Goal: Task Accomplishment & Management: Manage account settings

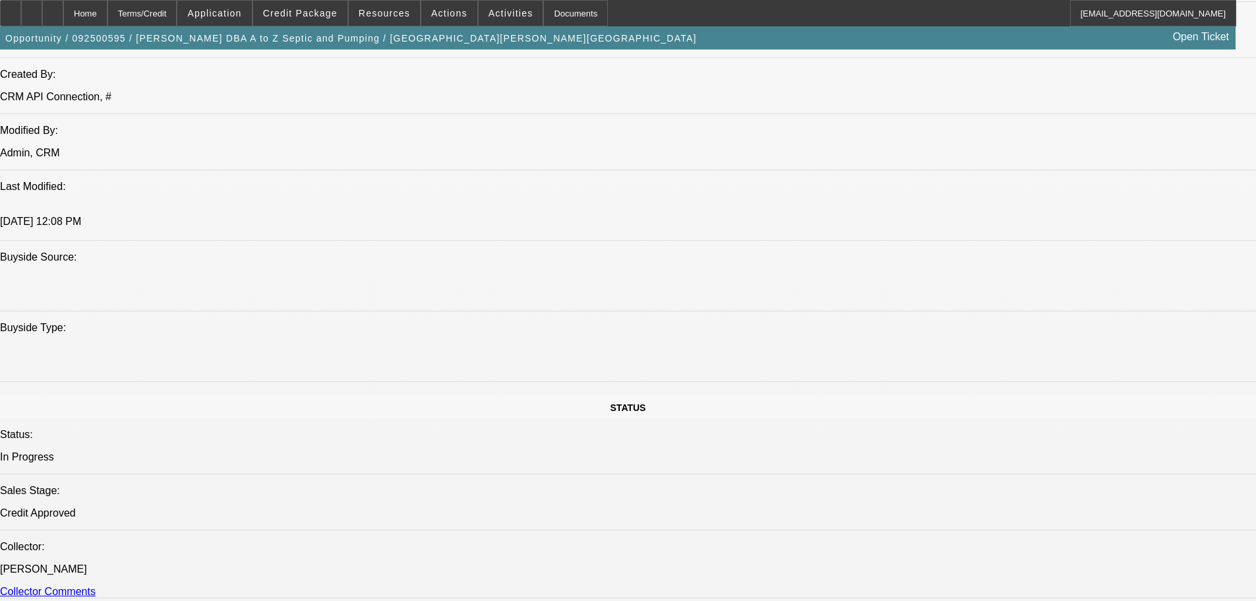
select select "0"
select select "6"
select select "0"
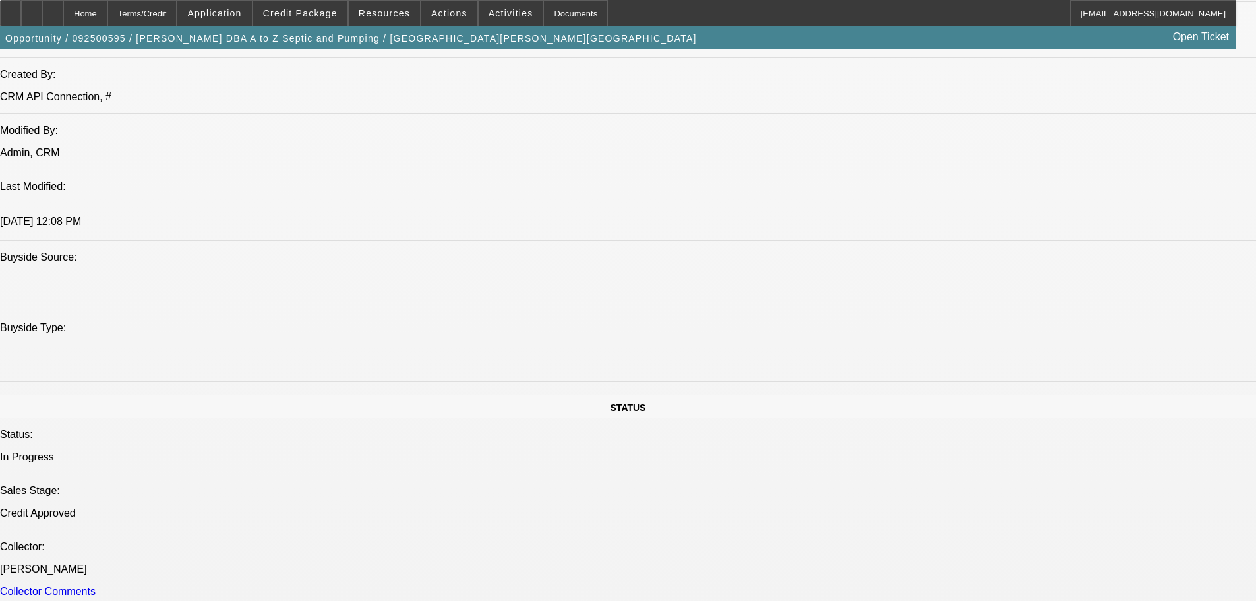
select select "0"
select select "6"
select select "0"
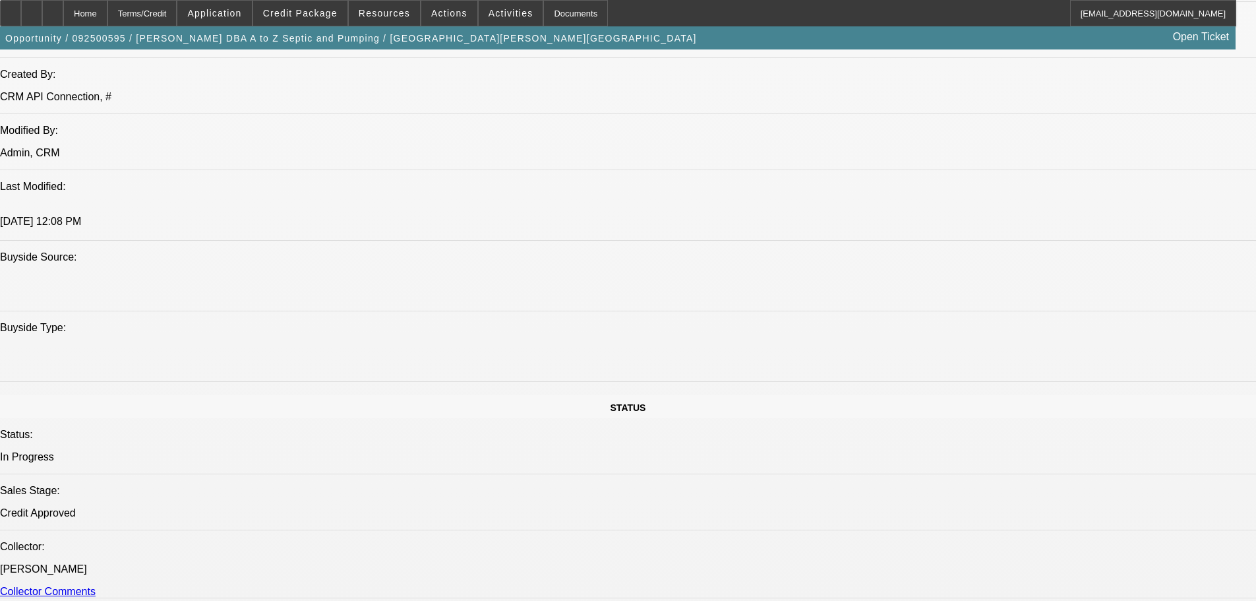
select select "0"
select select "6"
select select "0"
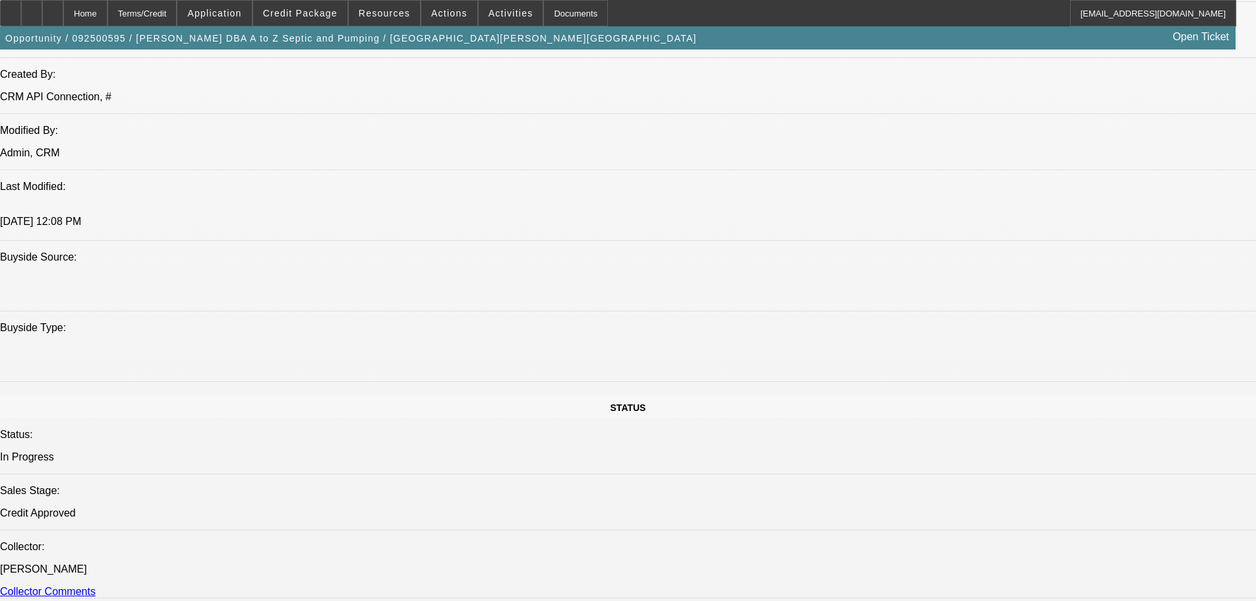
select select "6"
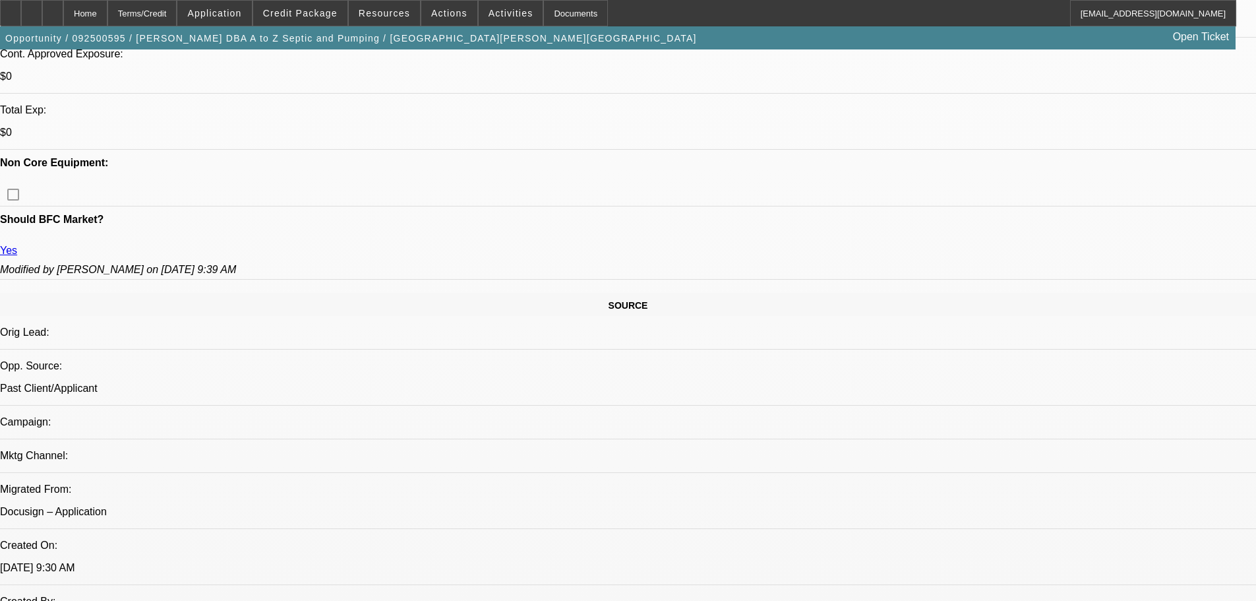
scroll to position [574, 0]
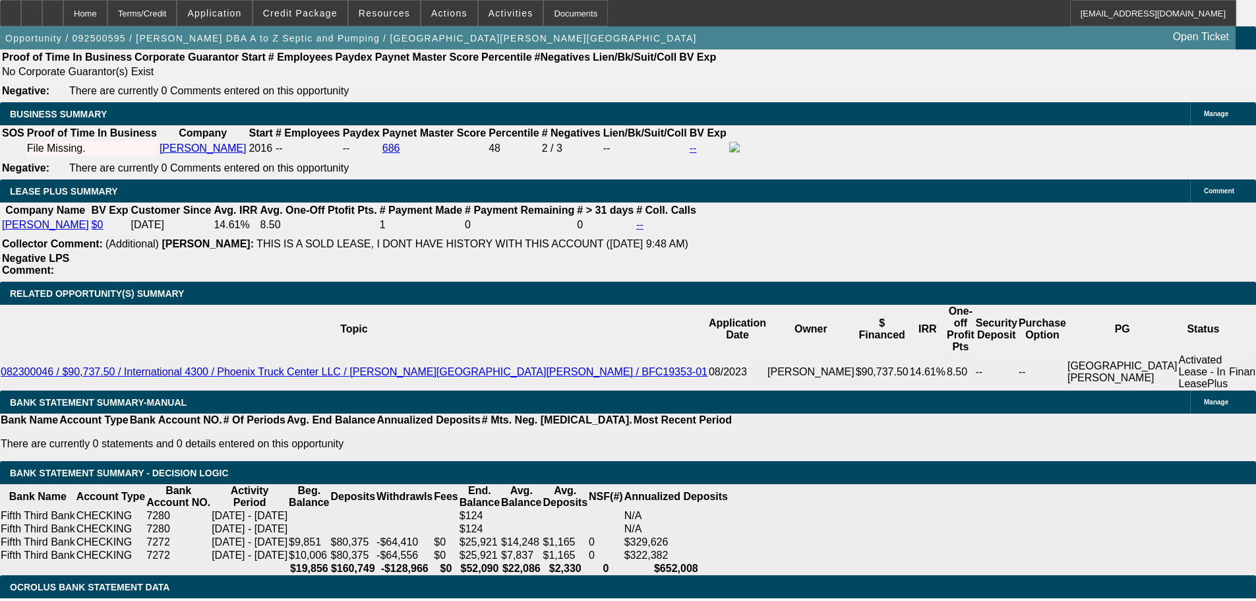
scroll to position [2156, 0]
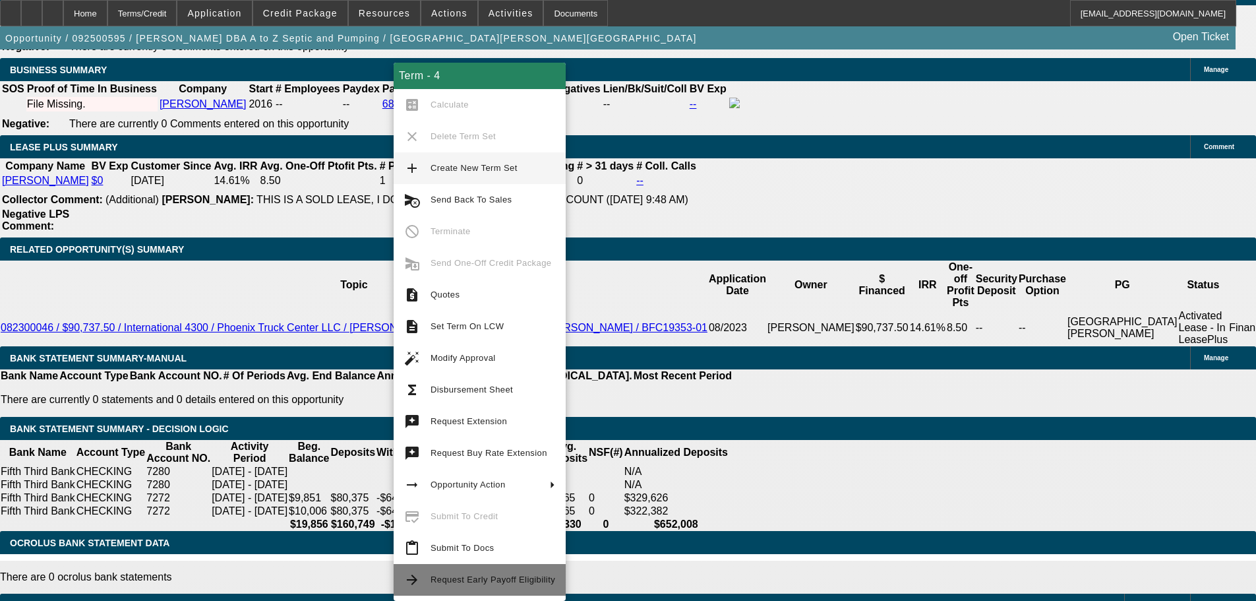
click at [467, 579] on span "Request Early Payoff Eligibility" at bounding box center [493, 579] width 125 height 10
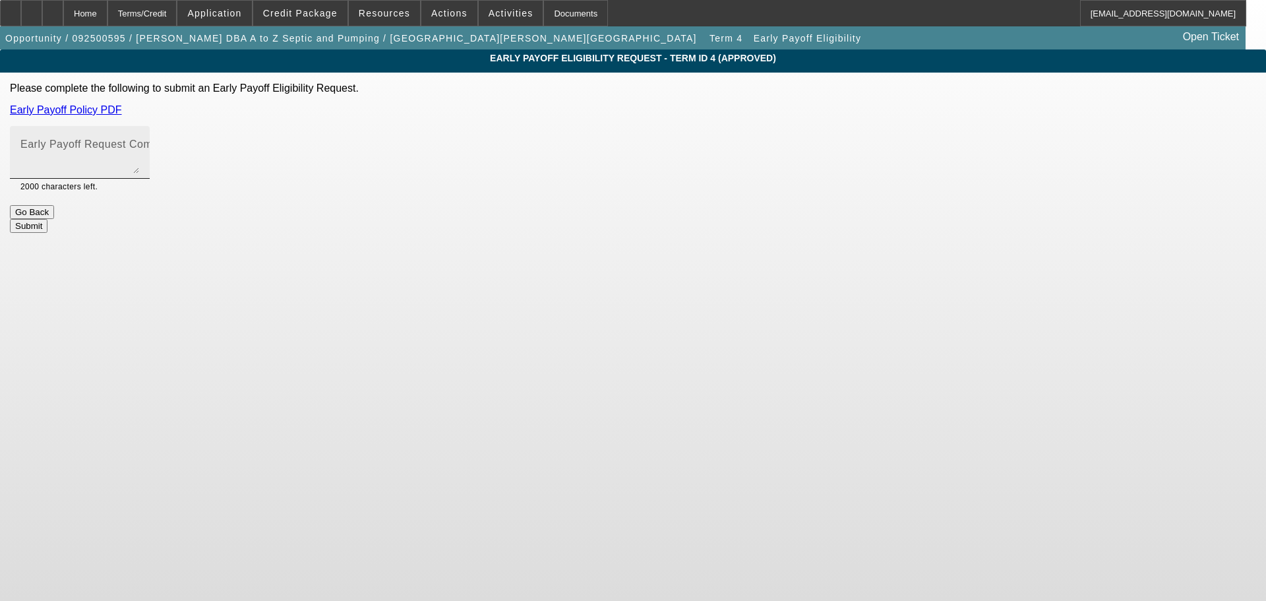
click at [139, 172] on textarea "Early Payoff Request Comment" at bounding box center [79, 158] width 119 height 32
click at [139, 150] on textarea "Customer requested EPO for this transaction" at bounding box center [79, 158] width 119 height 32
click at [139, 150] on textarea "We're close here, customer requested EPO for this transaction" at bounding box center [79, 158] width 119 height 32
click at [139, 157] on textarea "We're close here, customer requested EPO for this transaction" at bounding box center [79, 158] width 119 height 32
drag, startPoint x: 531, startPoint y: 153, endPoint x: 384, endPoint y: 150, distance: 147.1
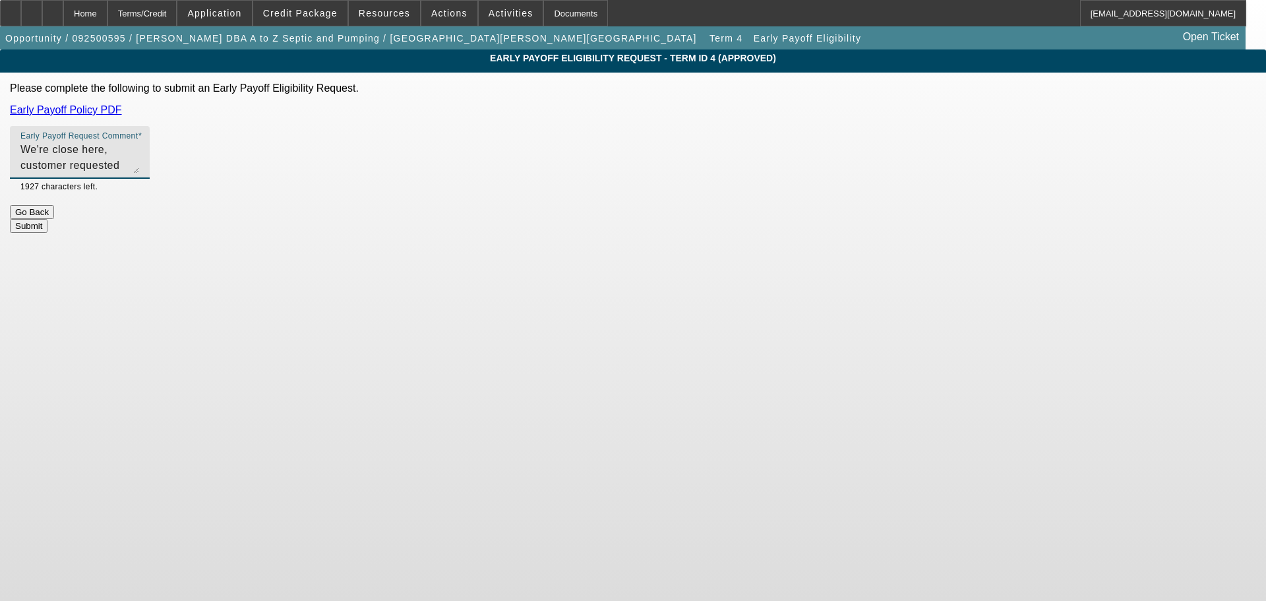
click at [384, 150] on div "Early Payoff Eligibility Request - Term ID 4 (Approved) Please complete the fol…" at bounding box center [633, 140] width 1266 height 183
click at [139, 149] on textarea "Customer requested EPO for this transaction to move fwd" at bounding box center [79, 158] width 119 height 32
type textarea "Customer requested EPO for this transaction to move fwd"
click at [47, 219] on button "Submit" at bounding box center [29, 226] width 38 height 14
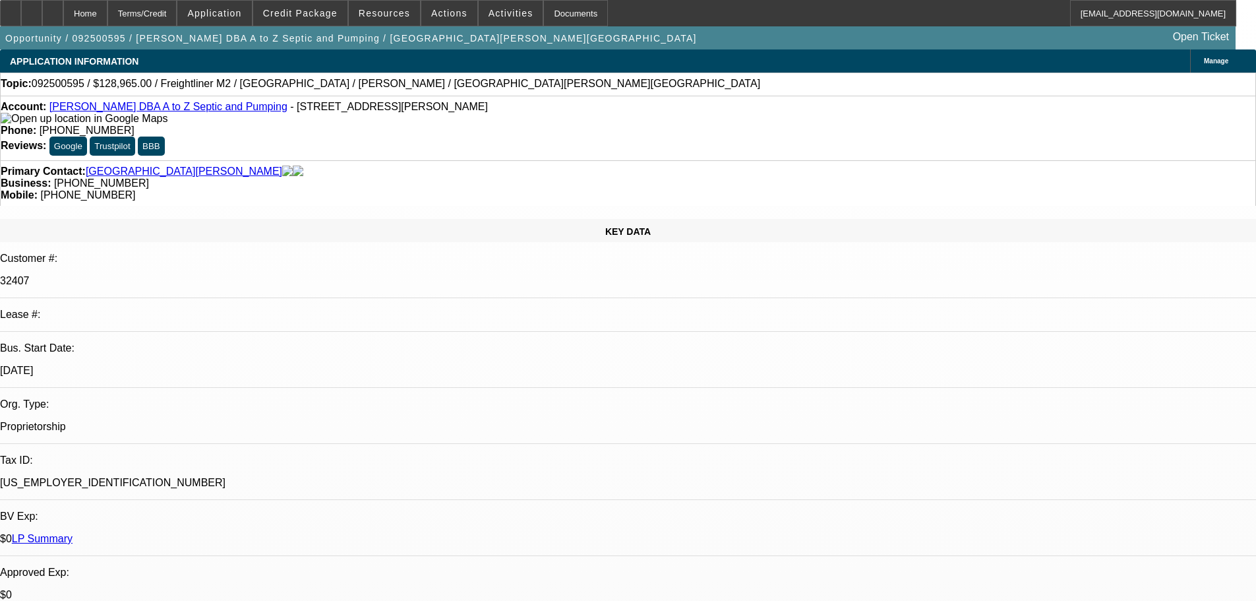
select select "0"
select select "6"
select select "0"
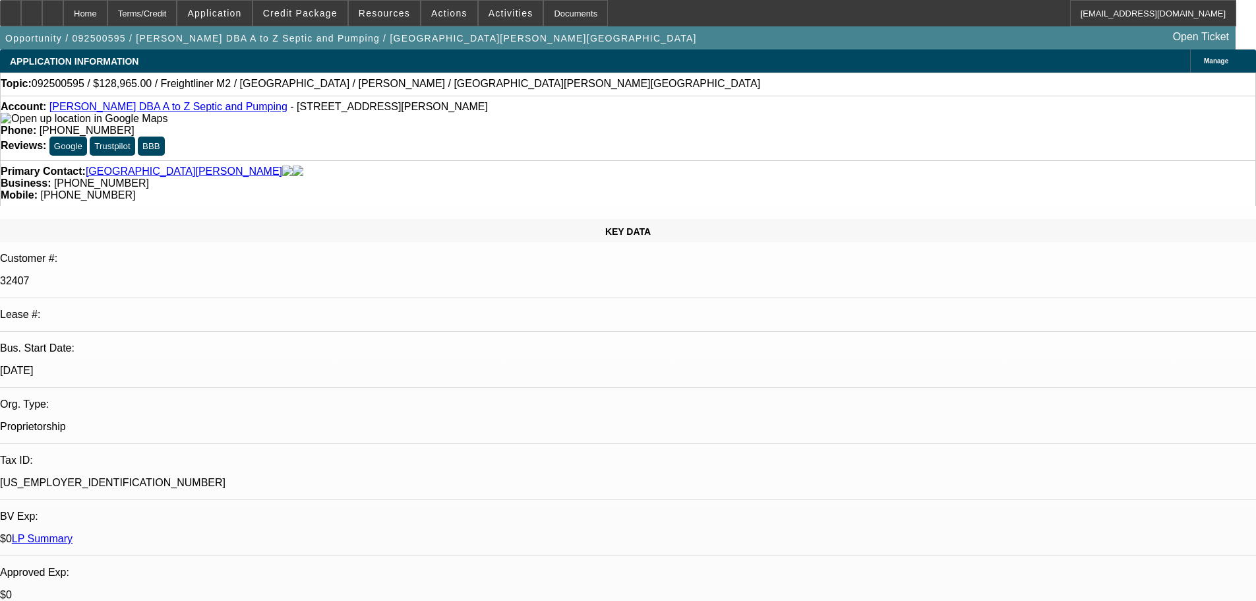
select select "0"
select select "6"
select select "0"
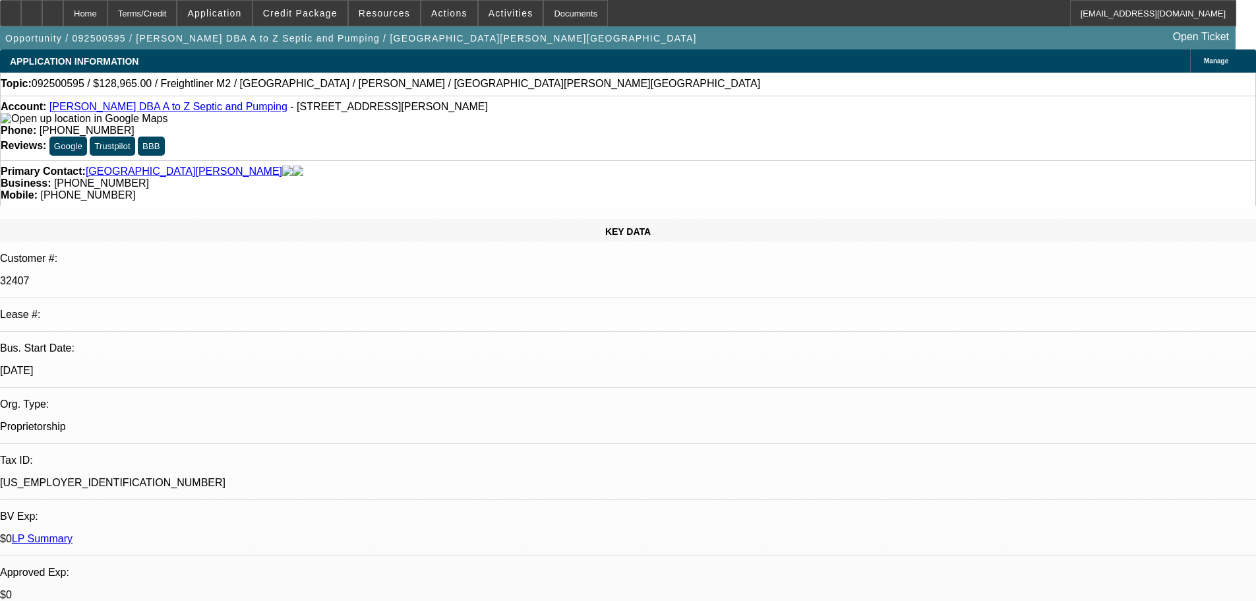
select select "0"
select select "6"
select select "0"
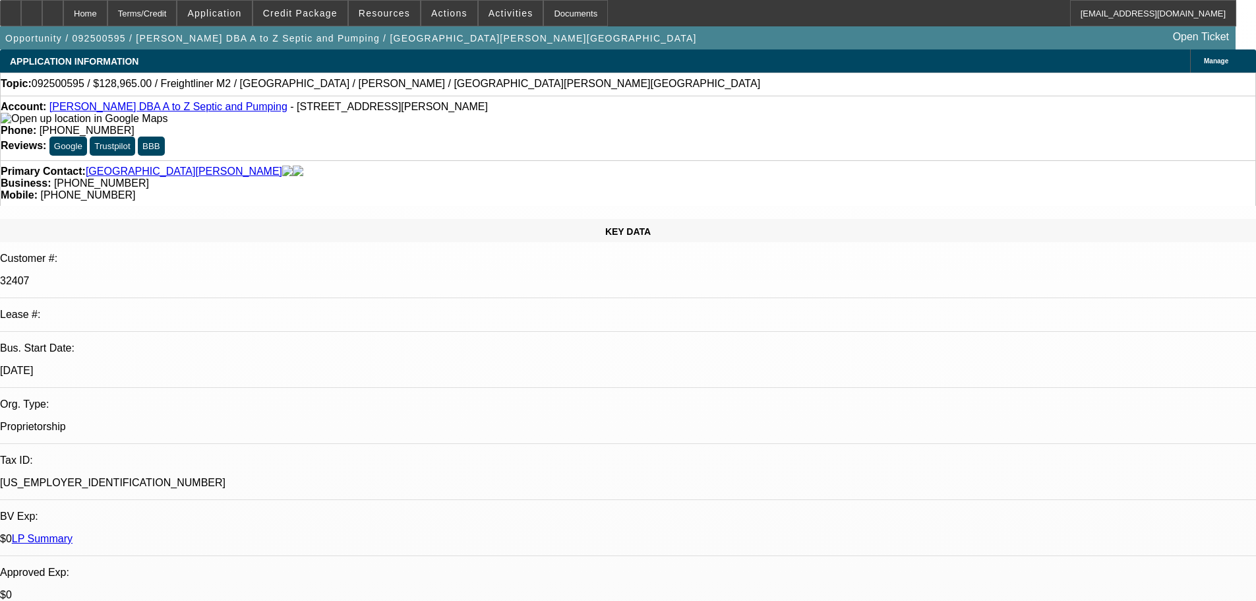
select select "6"
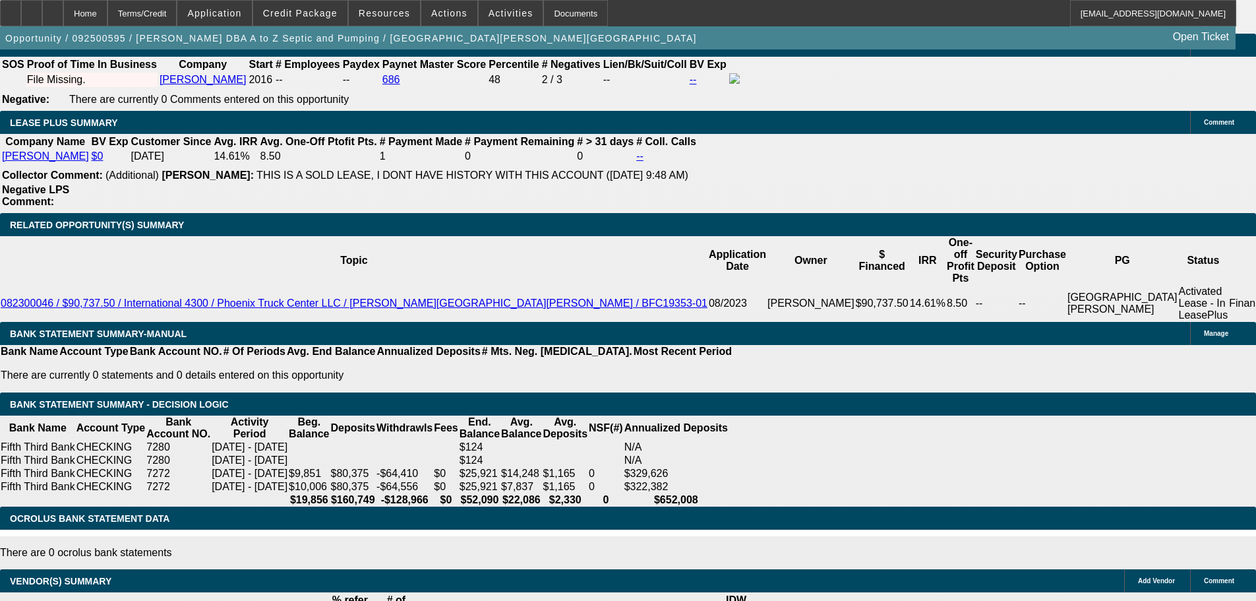
scroll to position [1984, 0]
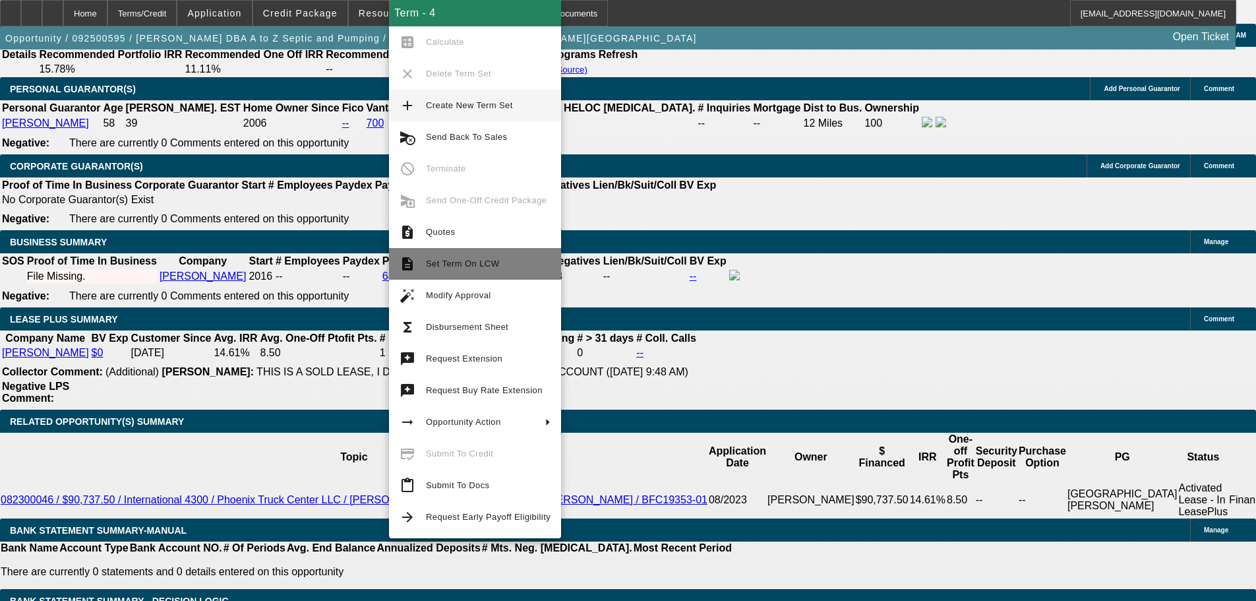
click at [497, 264] on span "Set Term On LCW" at bounding box center [488, 264] width 125 height 16
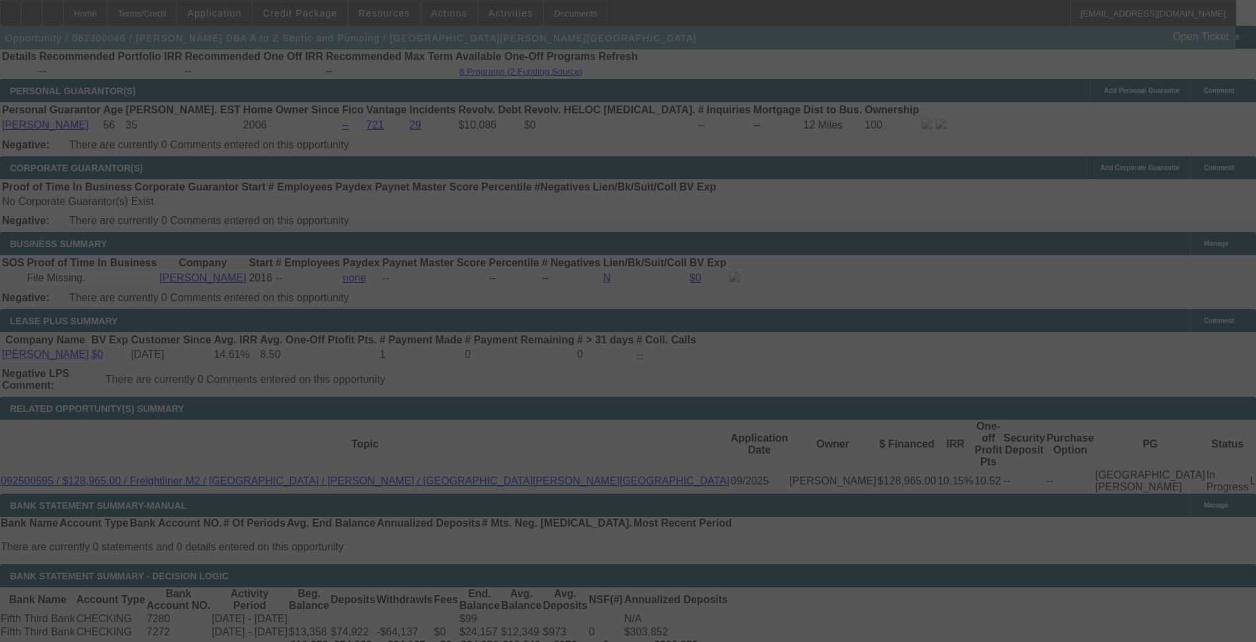
scroll to position [2170, 0]
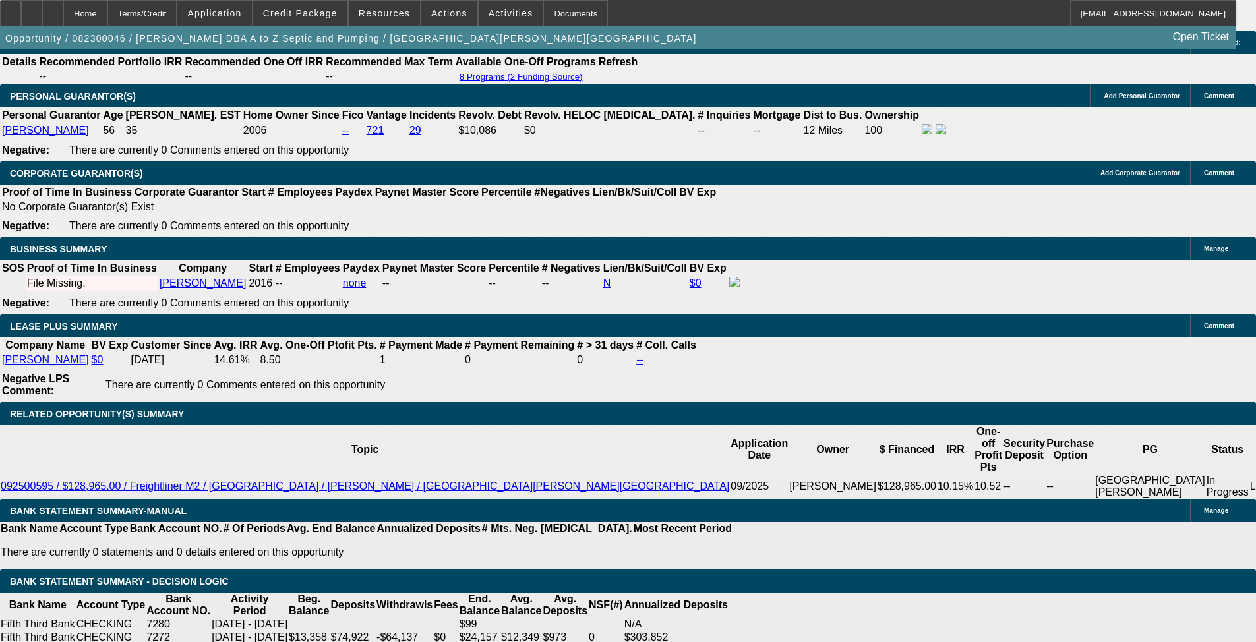
select select "0"
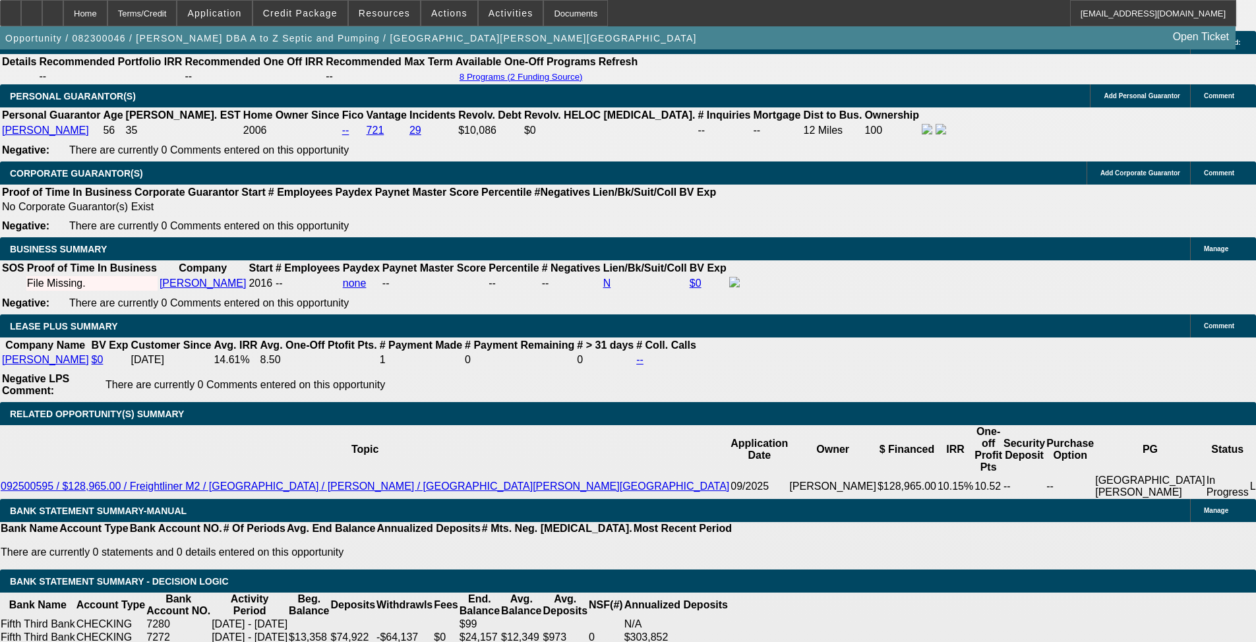
select select "0.1"
select select "0"
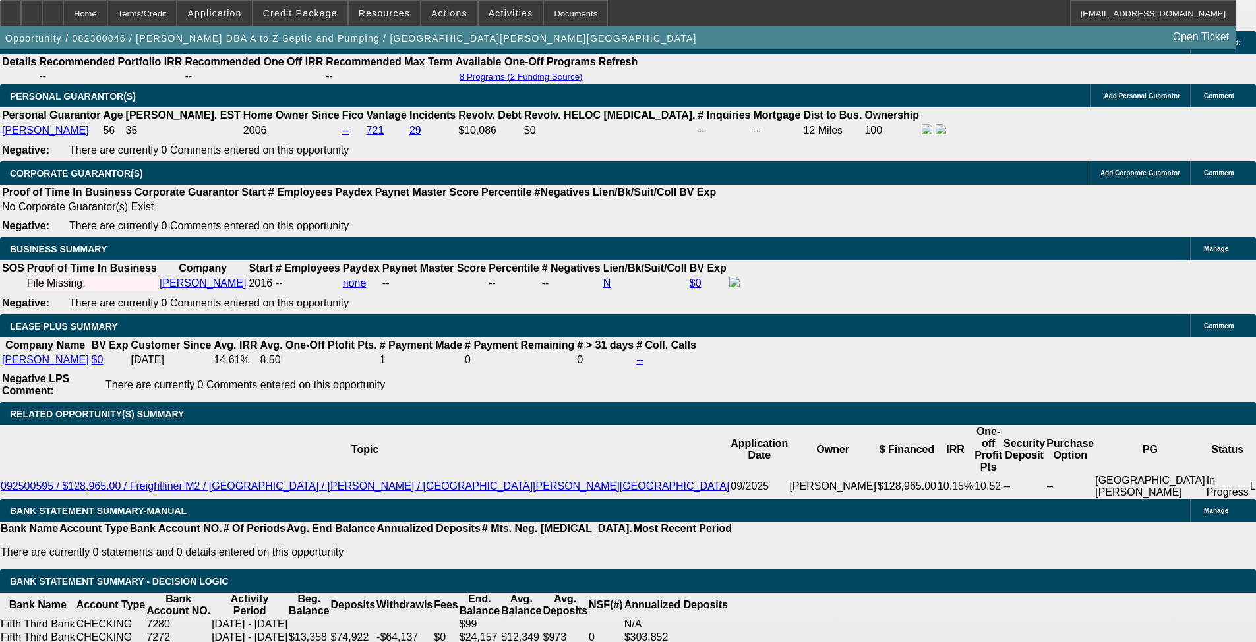
select select "0"
select select "0.1"
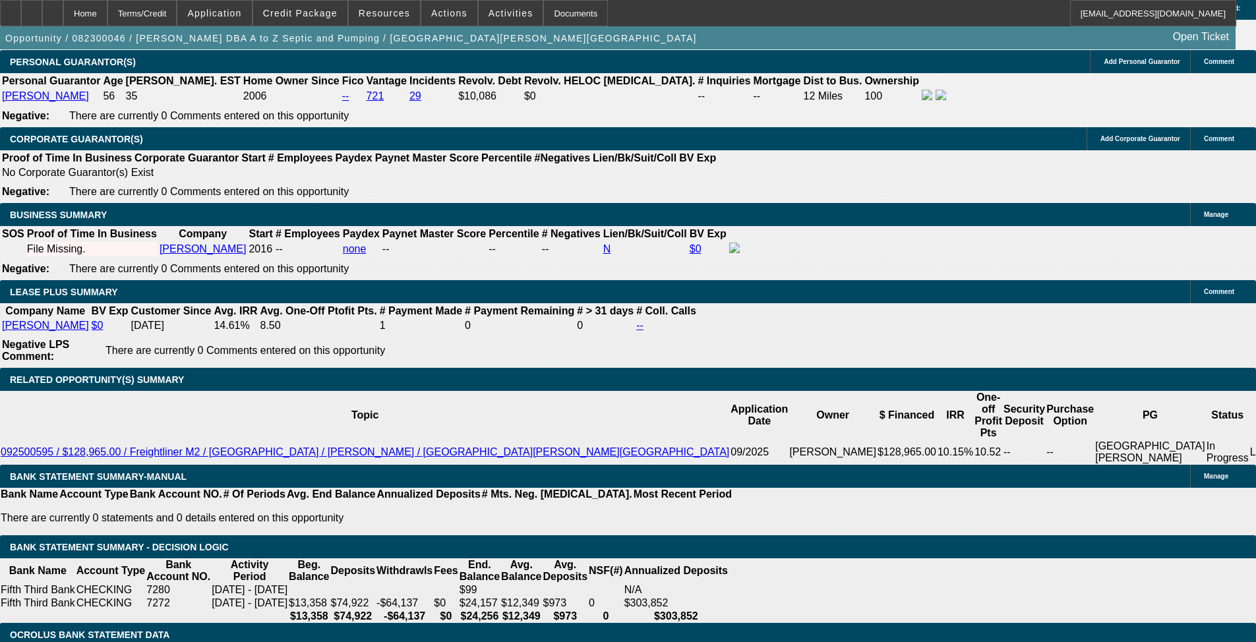
select select "1"
select select "6"
select select "1"
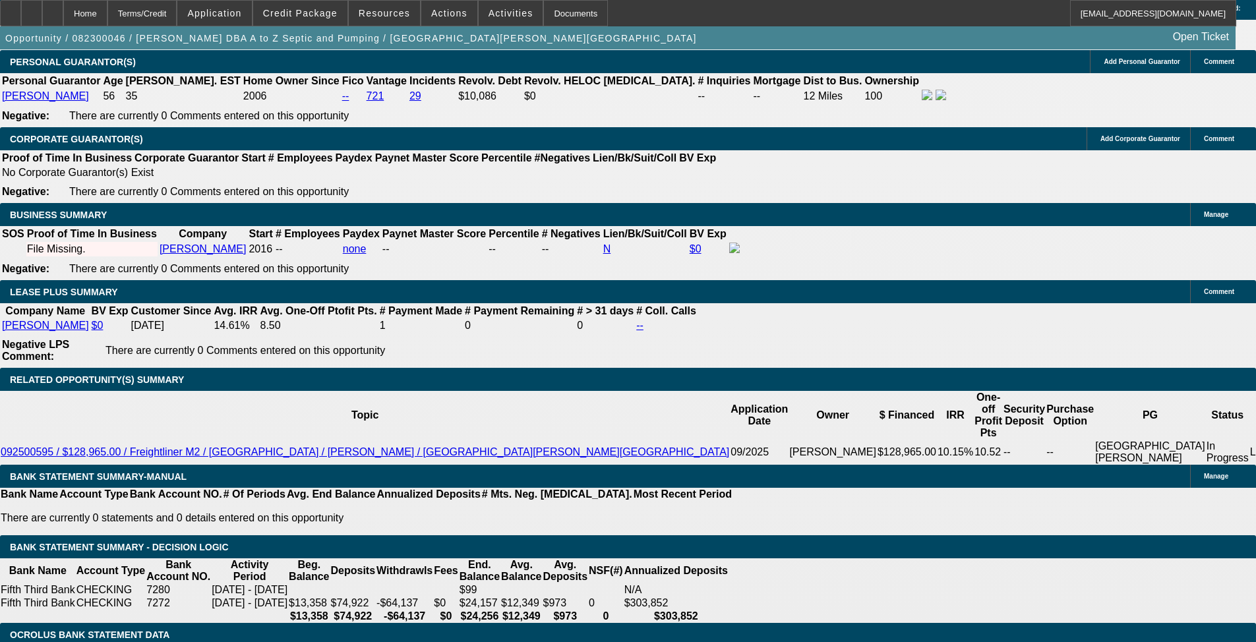
select select "4"
select select "1"
select select "4"
select select "1"
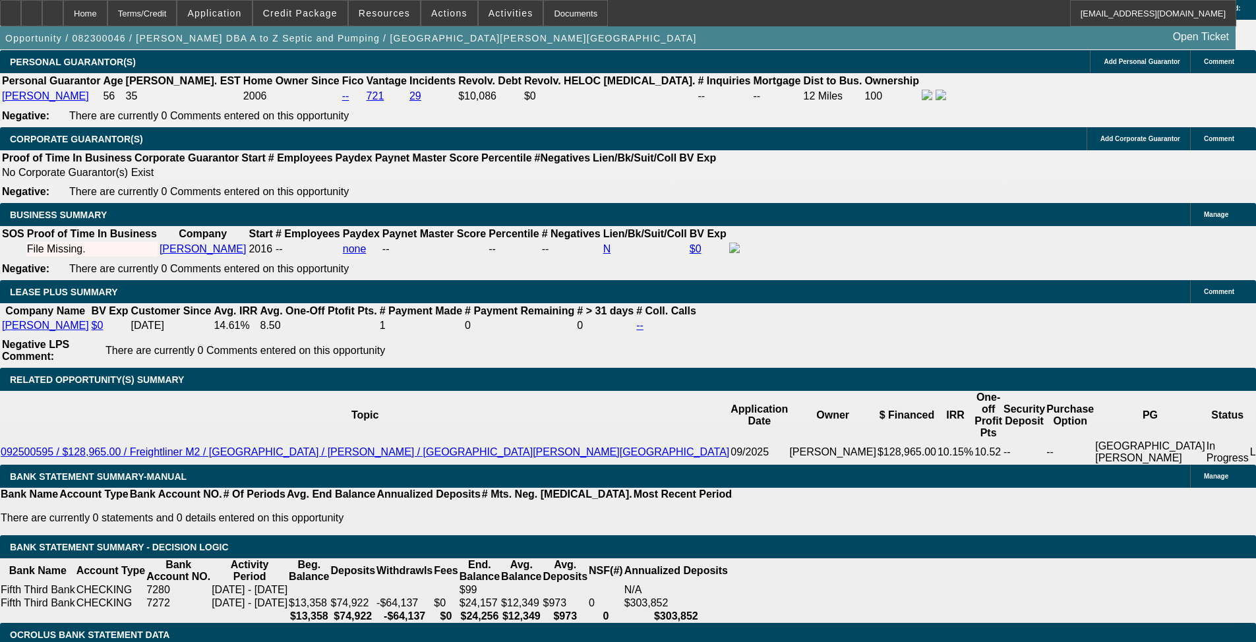
select select "1"
select select "4"
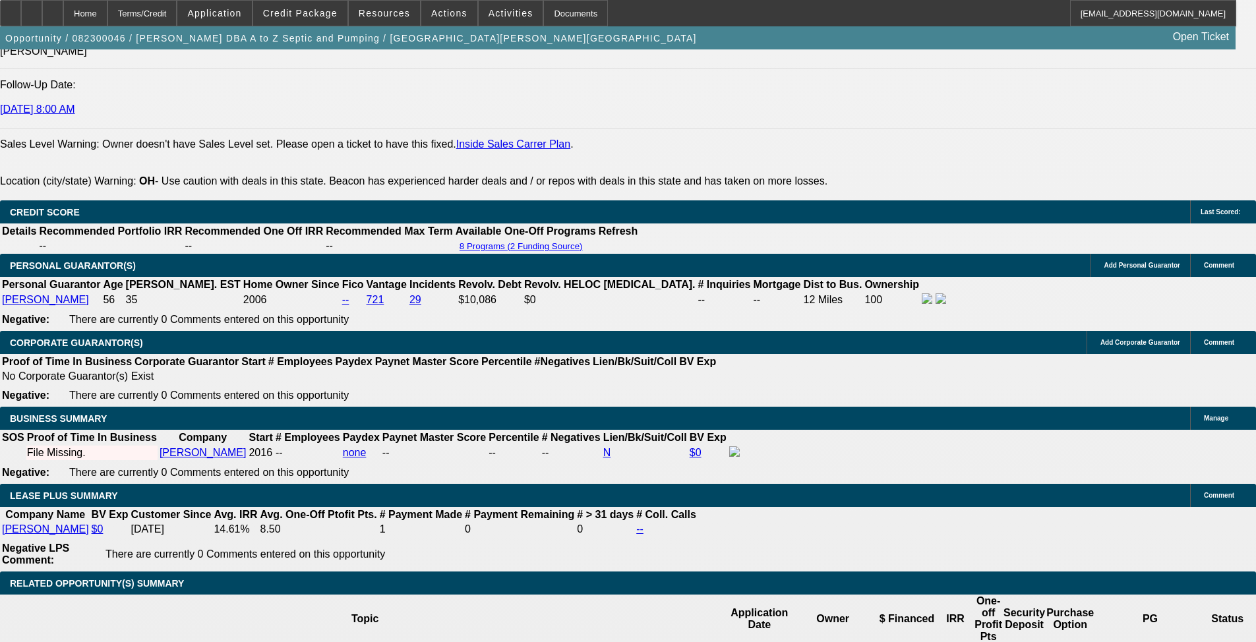
scroll to position [1743, 0]
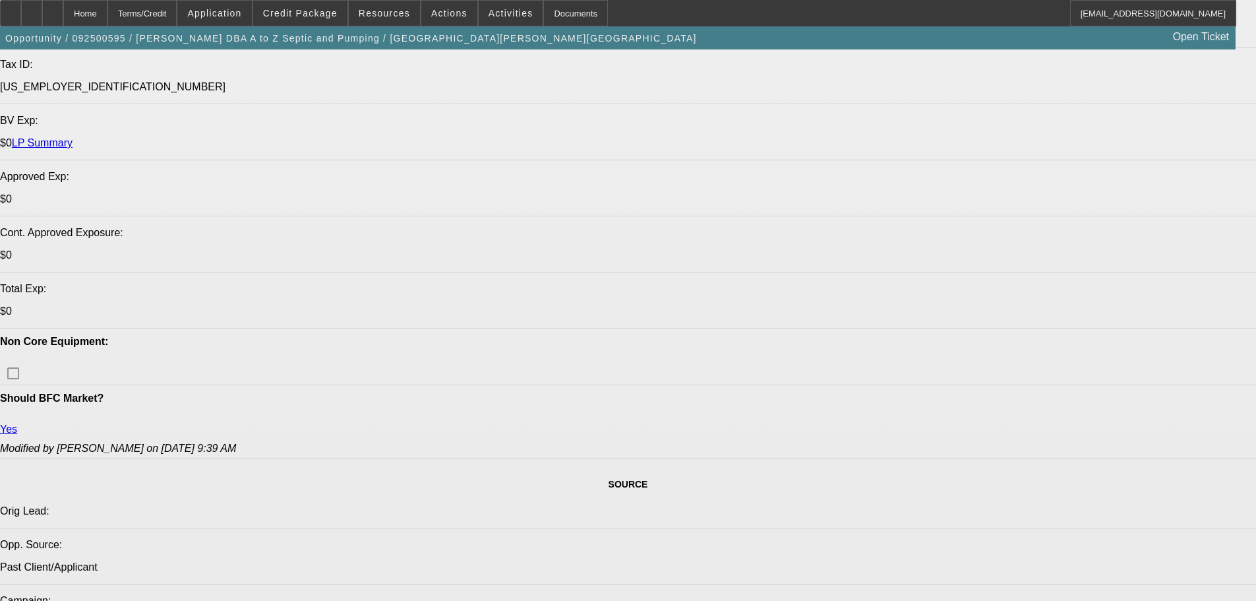
select select "0"
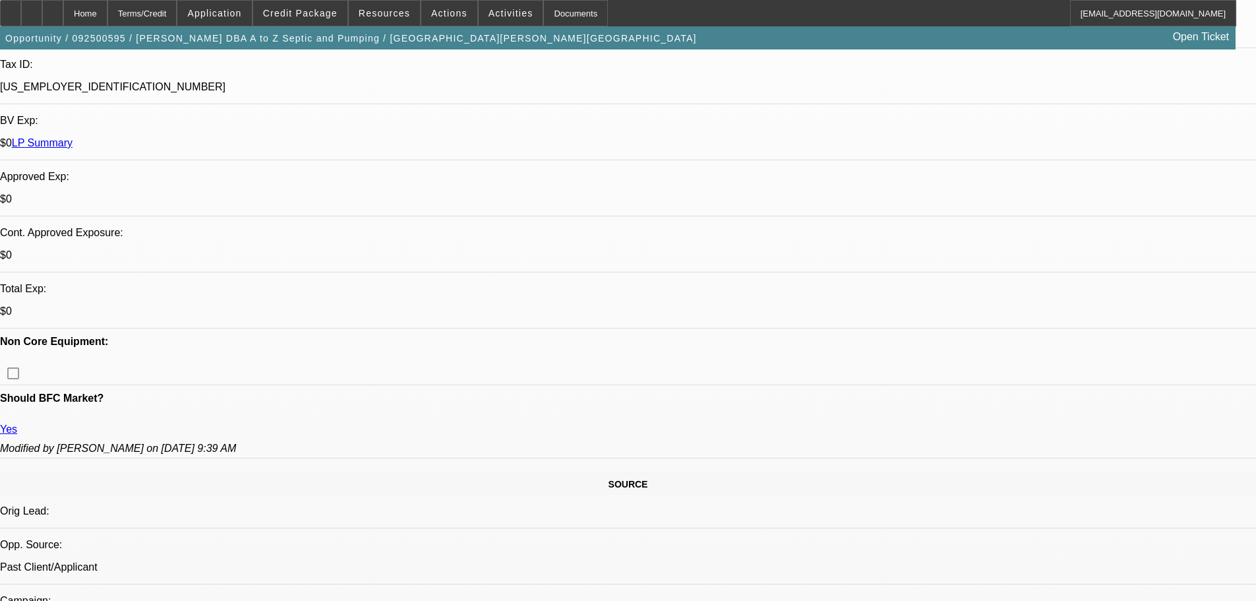
select select "0"
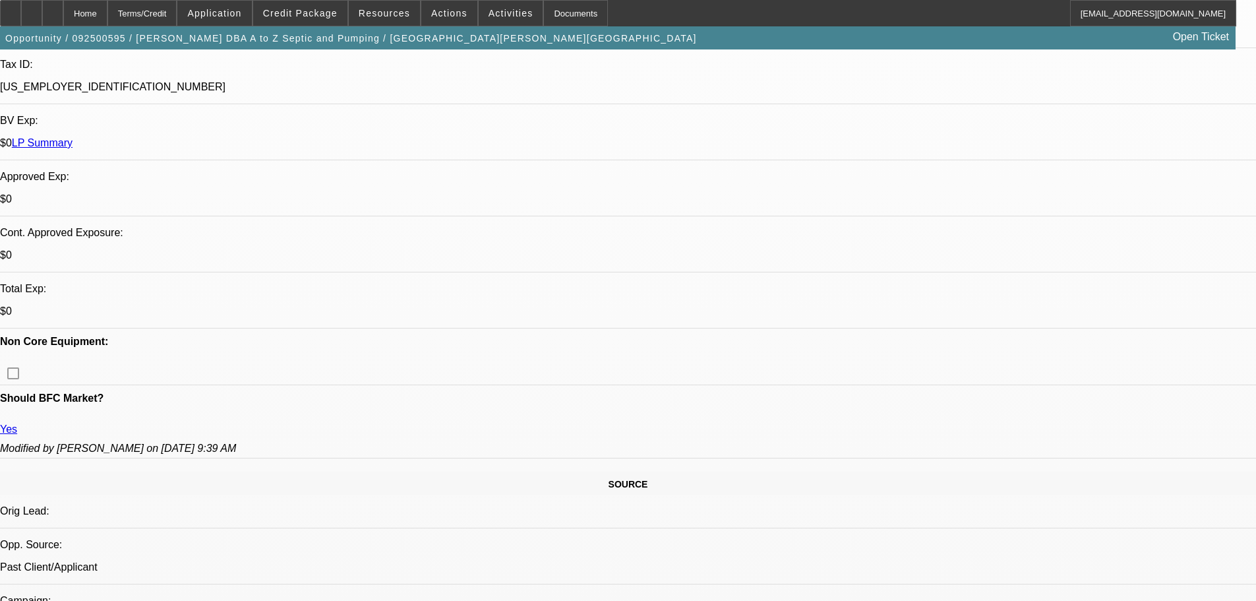
select select "0"
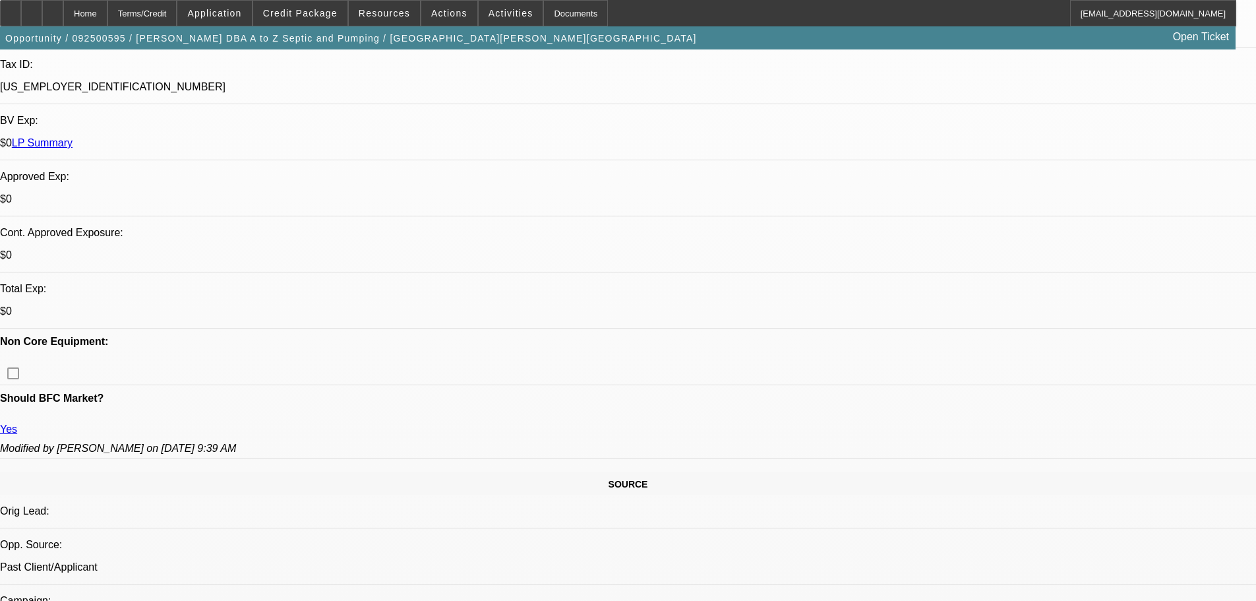
select select "0"
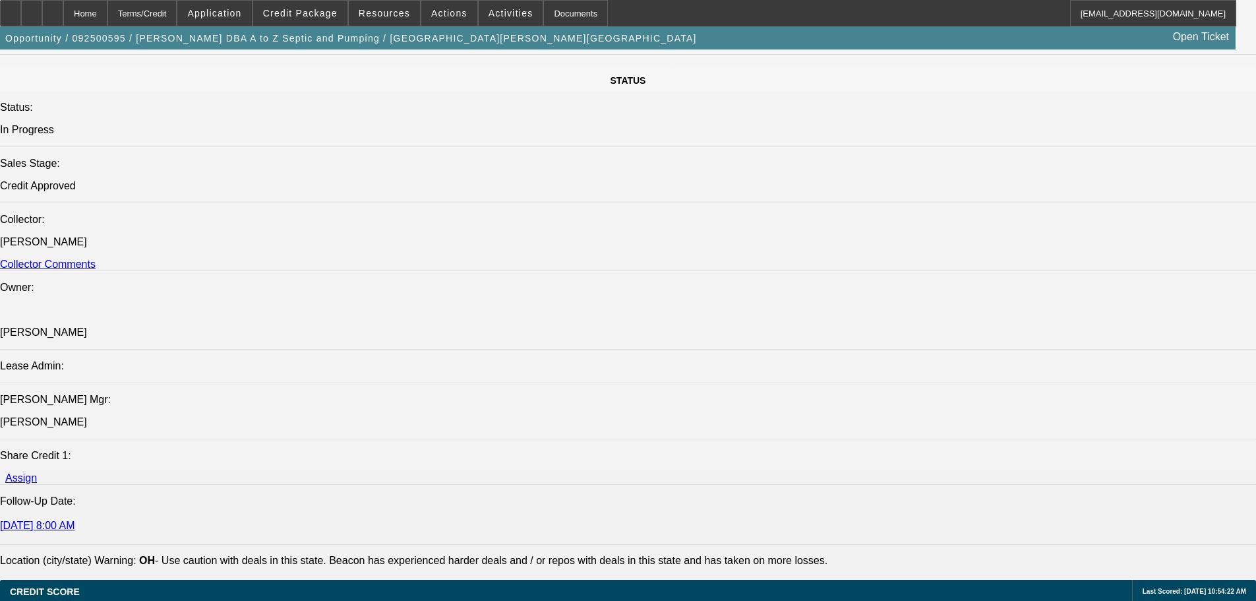
select select "1"
select select "6"
select select "1"
select select "6"
select select "1"
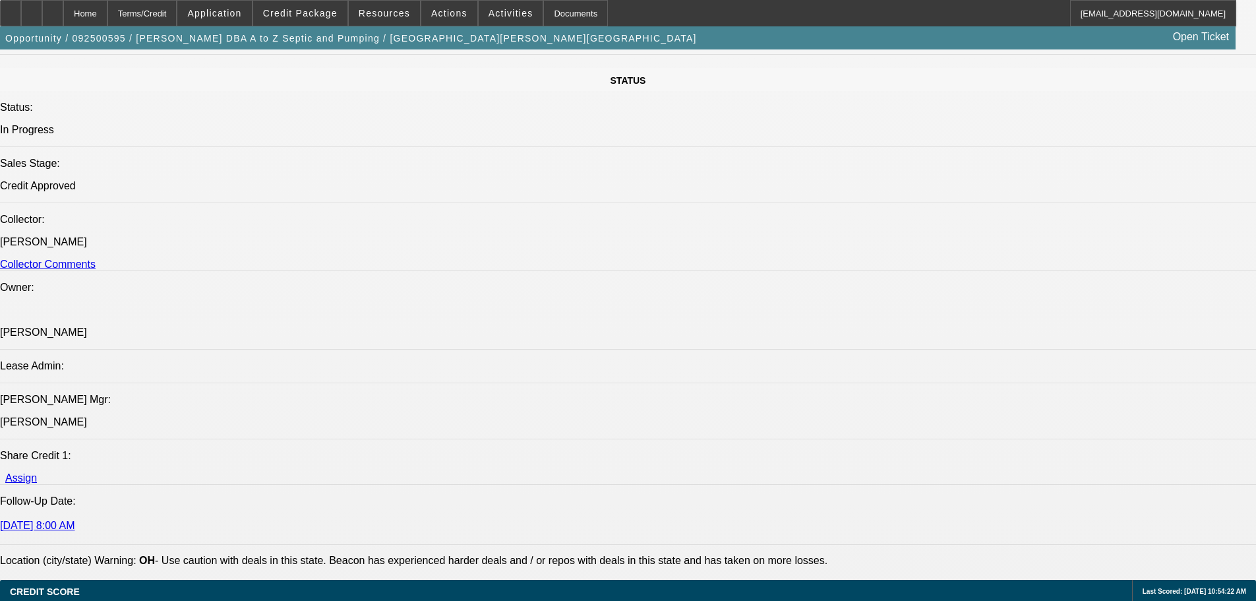
select select "6"
select select "1"
select select "6"
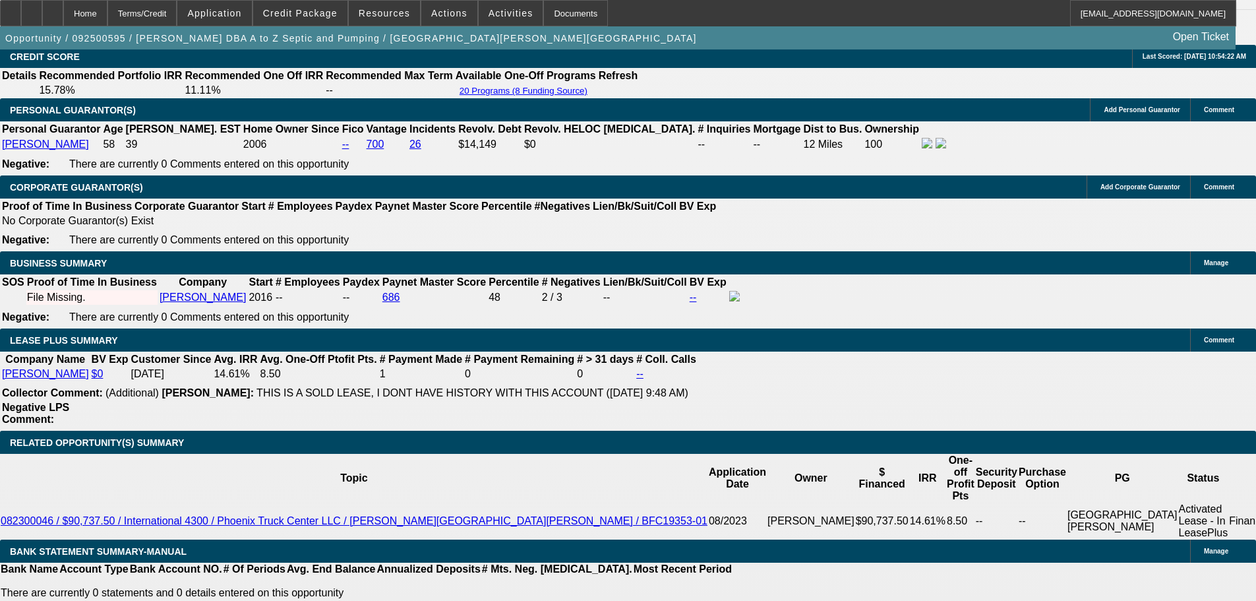
scroll to position [1942, 0]
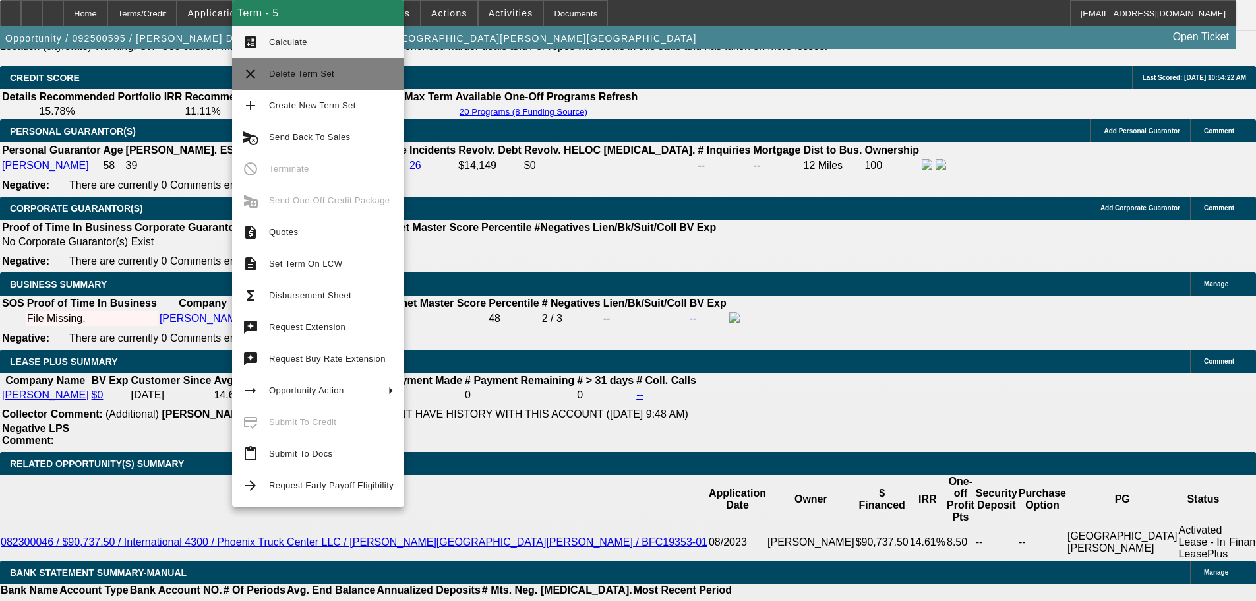
click at [363, 81] on span "Delete Term Set" at bounding box center [331, 74] width 125 height 16
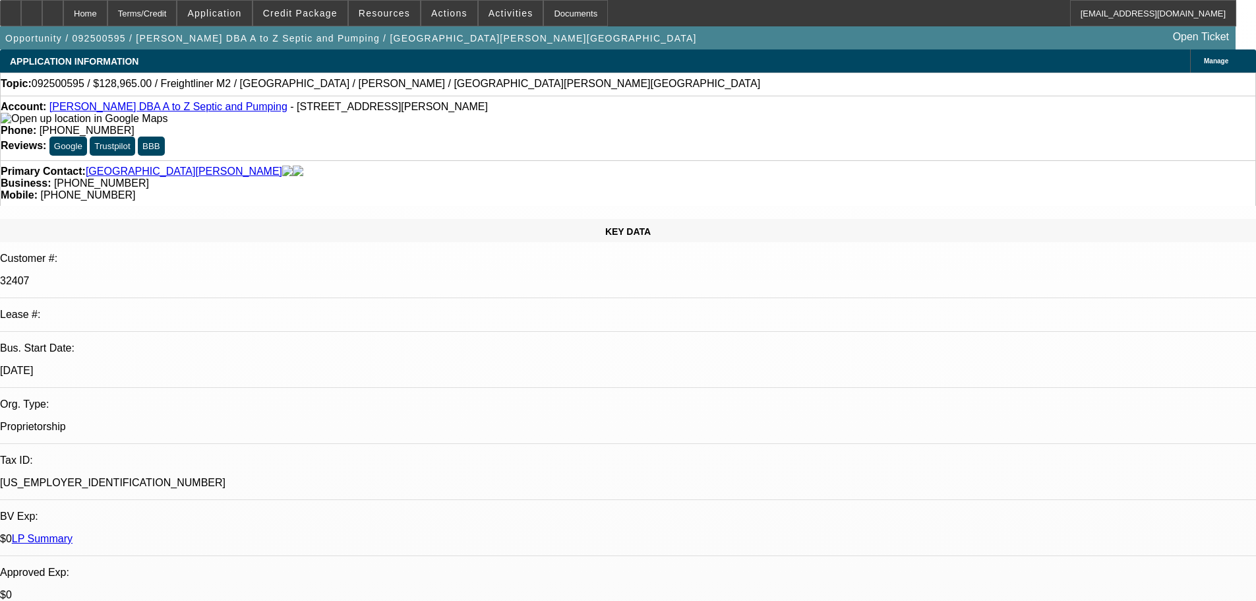
select select "0"
select select "6"
select select "0"
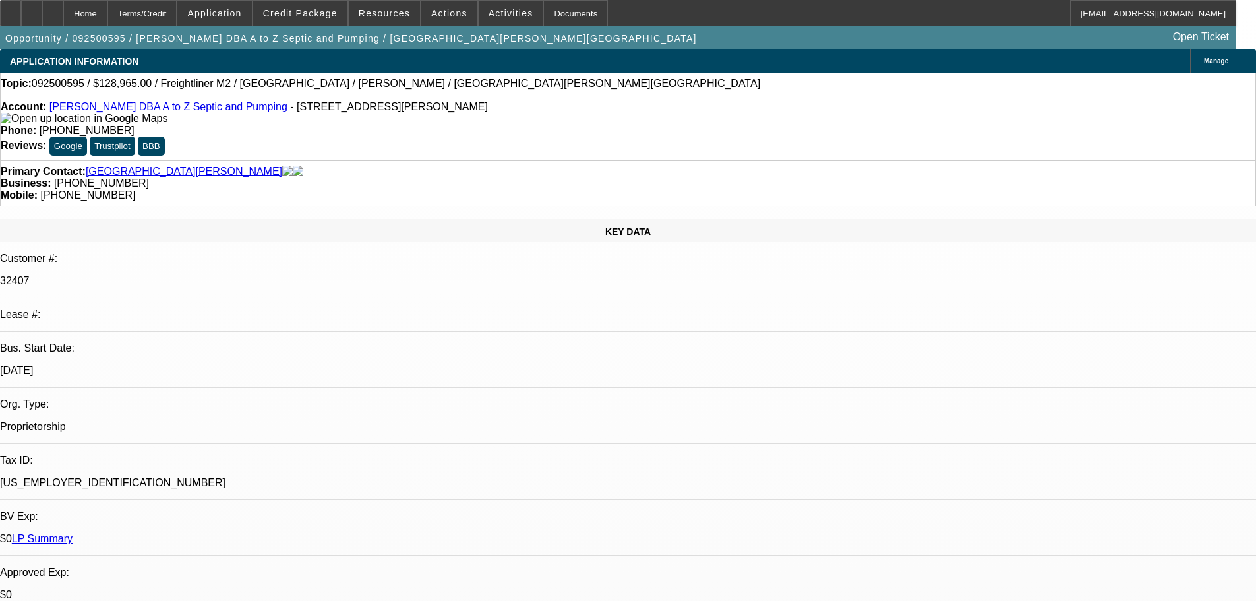
select select "0"
select select "6"
select select "0"
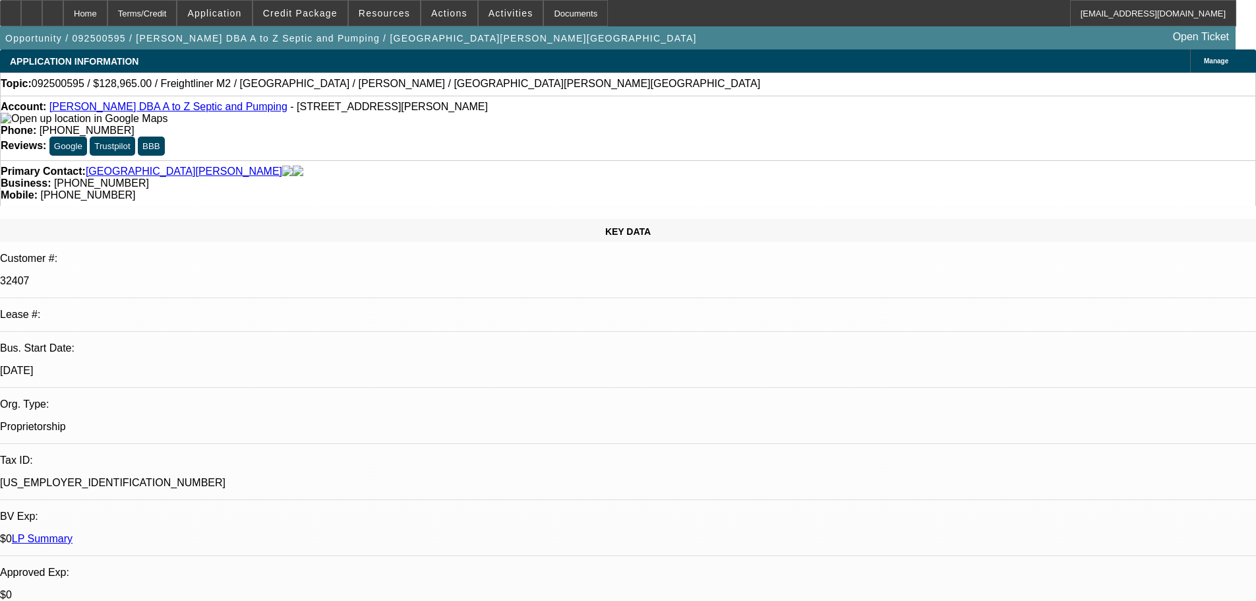
select select "0"
select select "6"
select select "0"
select select "2"
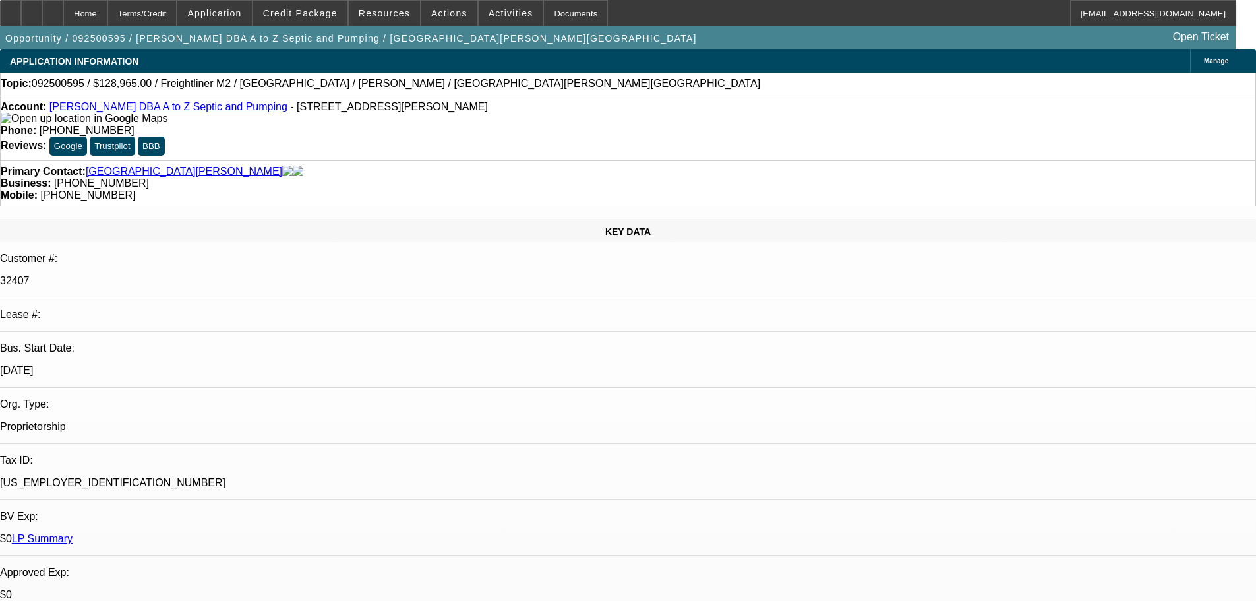
select select "0"
select select "6"
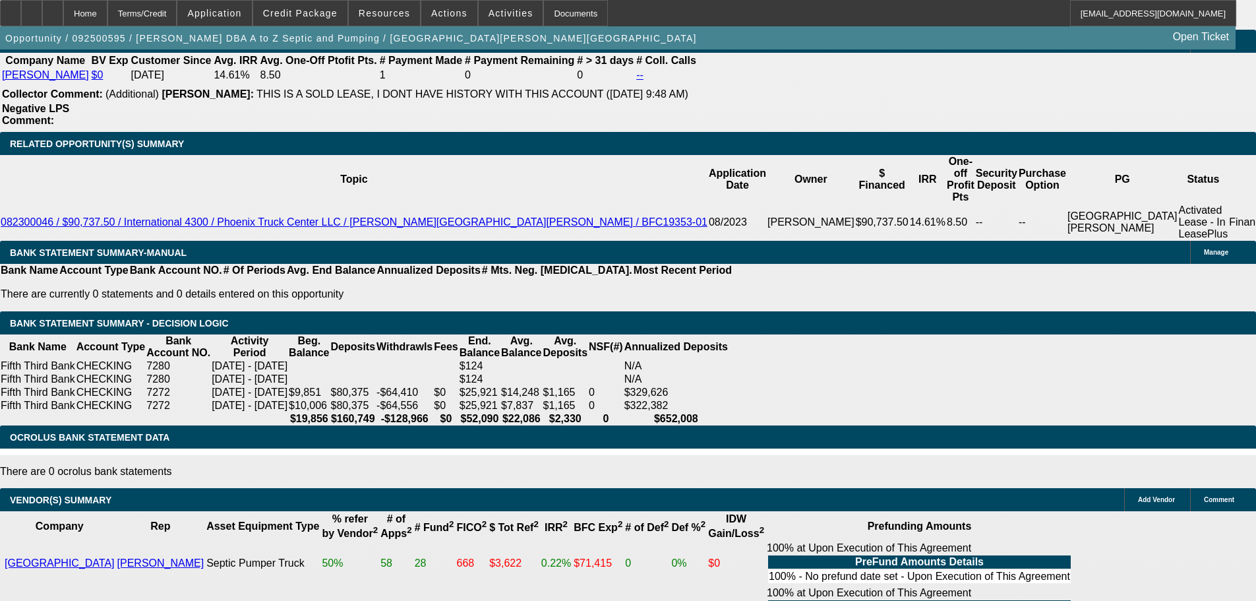
scroll to position [2116, 0]
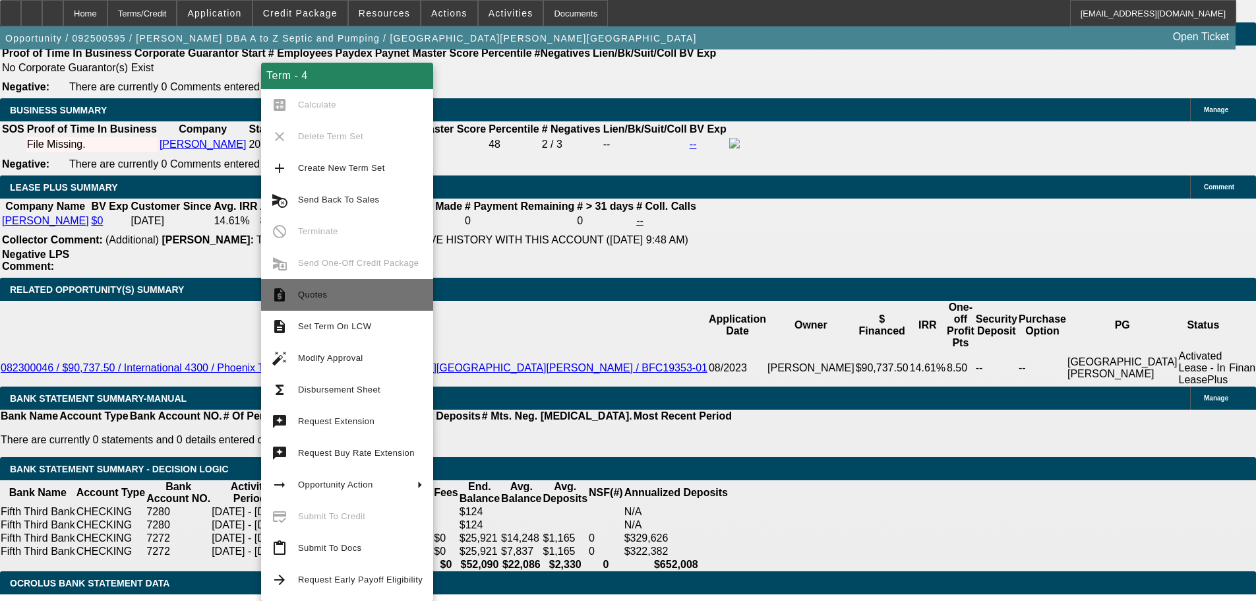
click at [402, 288] on span "Quotes" at bounding box center [360, 295] width 125 height 16
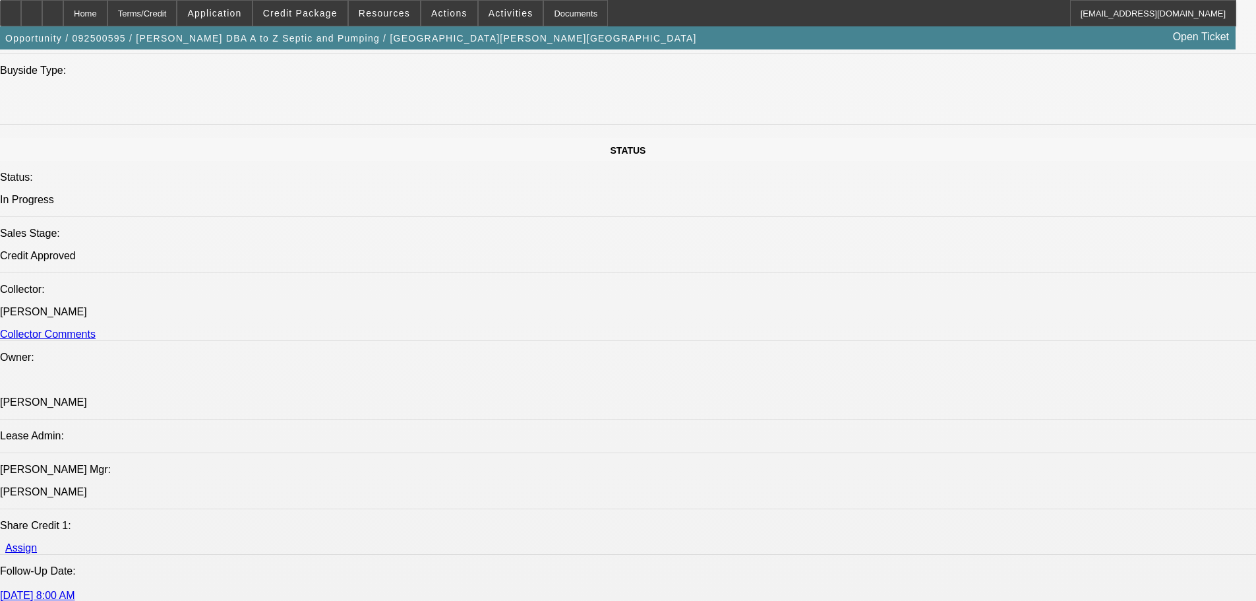
scroll to position [0, 0]
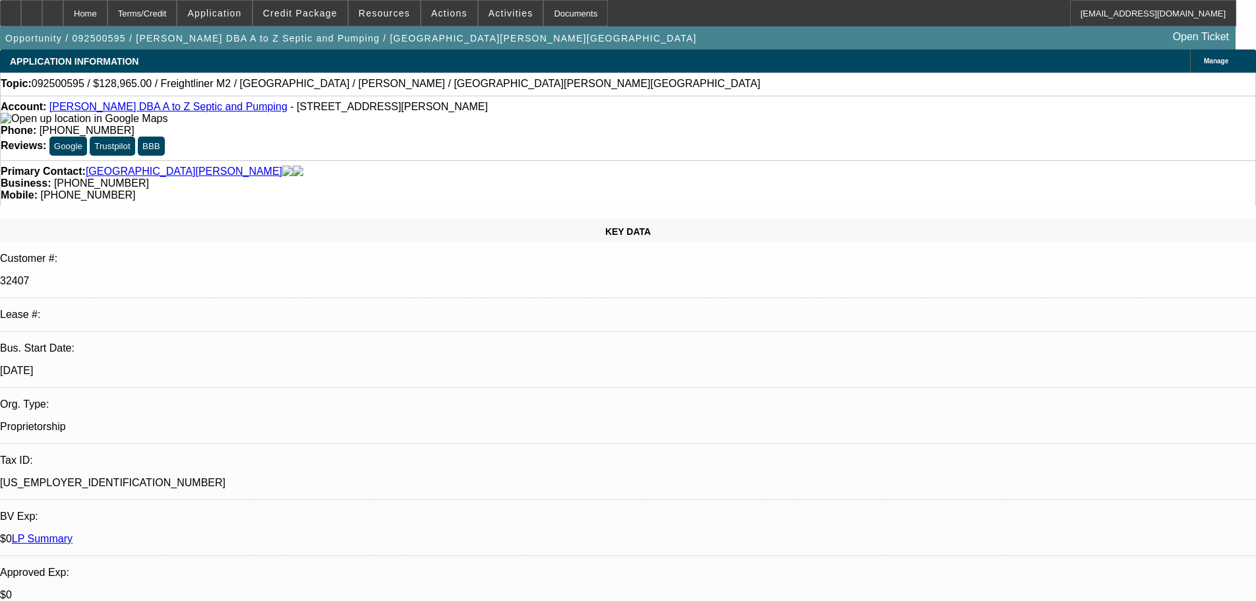
drag, startPoint x: 31, startPoint y: 426, endPoint x: 488, endPoint y: 151, distance: 533.2
drag, startPoint x: 392, startPoint y: 108, endPoint x: 343, endPoint y: 113, distance: 48.3
click at [343, 113] on div "Account: Glen Henderson DBA A to Z Septic and Pumping - 23 Powell Ave, Fairborn…" at bounding box center [628, 113] width 1255 height 24
click at [365, 112] on span "- [STREET_ADDRESS][PERSON_NAME]" at bounding box center [389, 106] width 198 height 11
drag, startPoint x: 396, startPoint y: 109, endPoint x: 311, endPoint y: 112, distance: 85.1
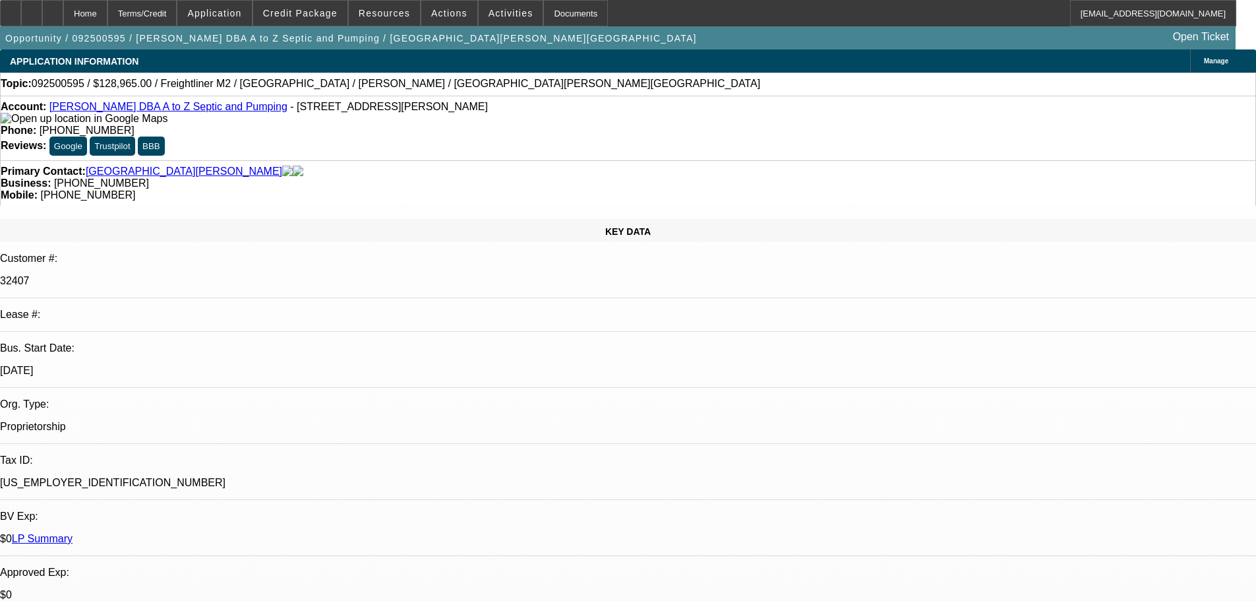
click at [311, 112] on div "Account: Glen Henderson DBA A to Z Septic and Pumping - 23 Powell Ave, Fairborn…" at bounding box center [628, 113] width 1255 height 24
copy span "Fairborn, OH 45324"
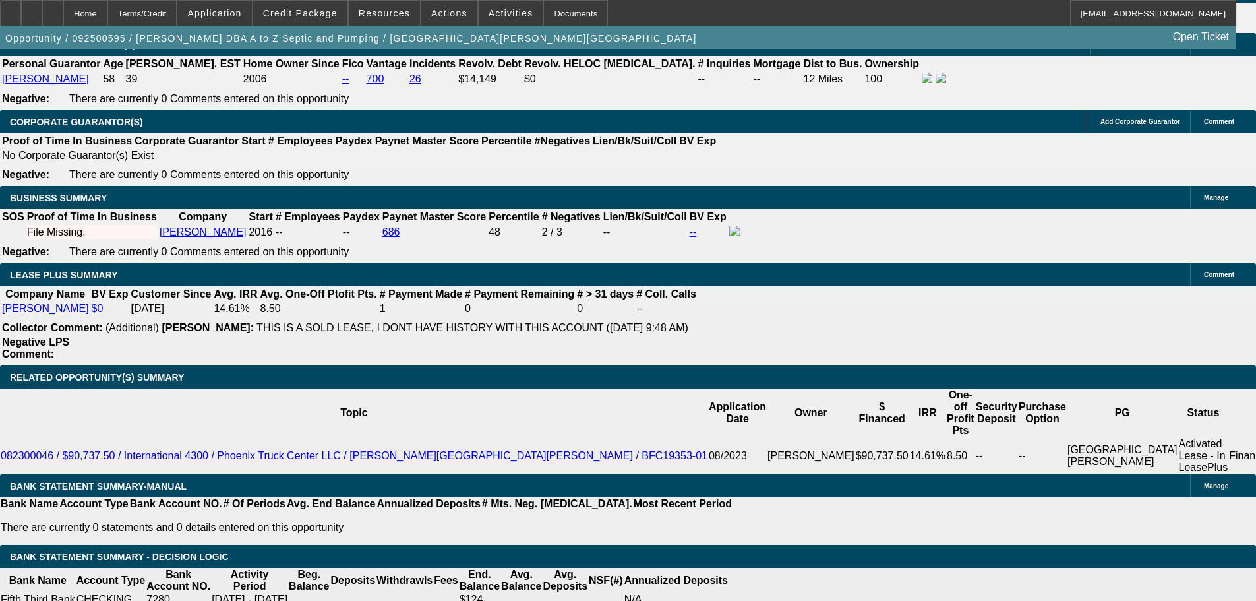
scroll to position [2176, 0]
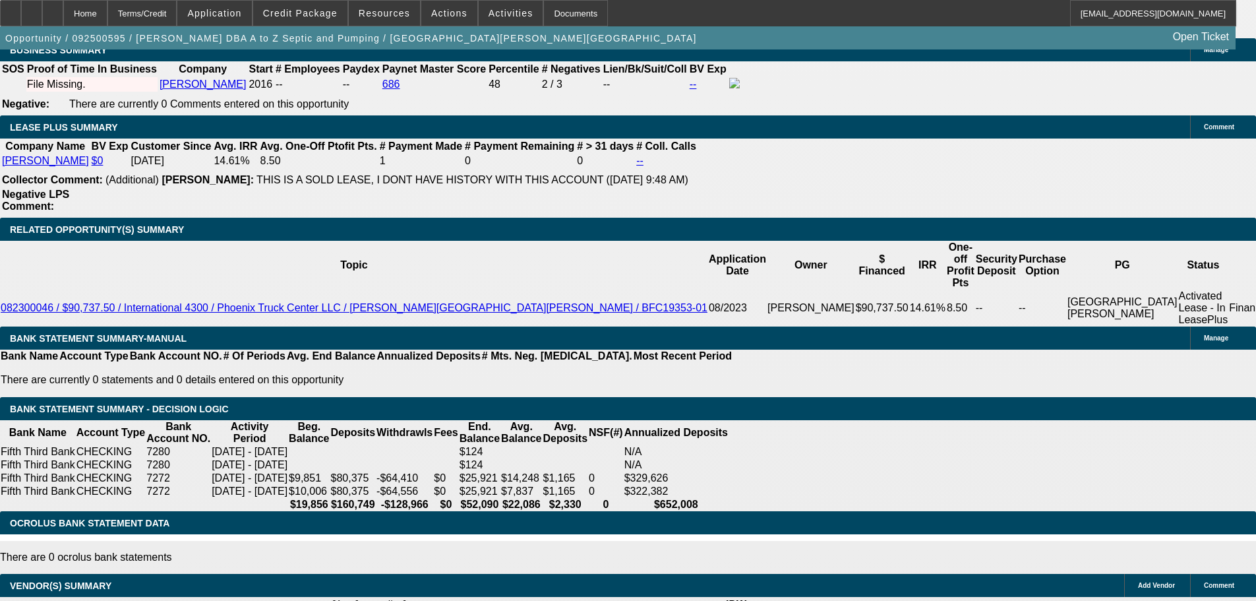
click at [324, 19] on span at bounding box center [300, 13] width 94 height 32
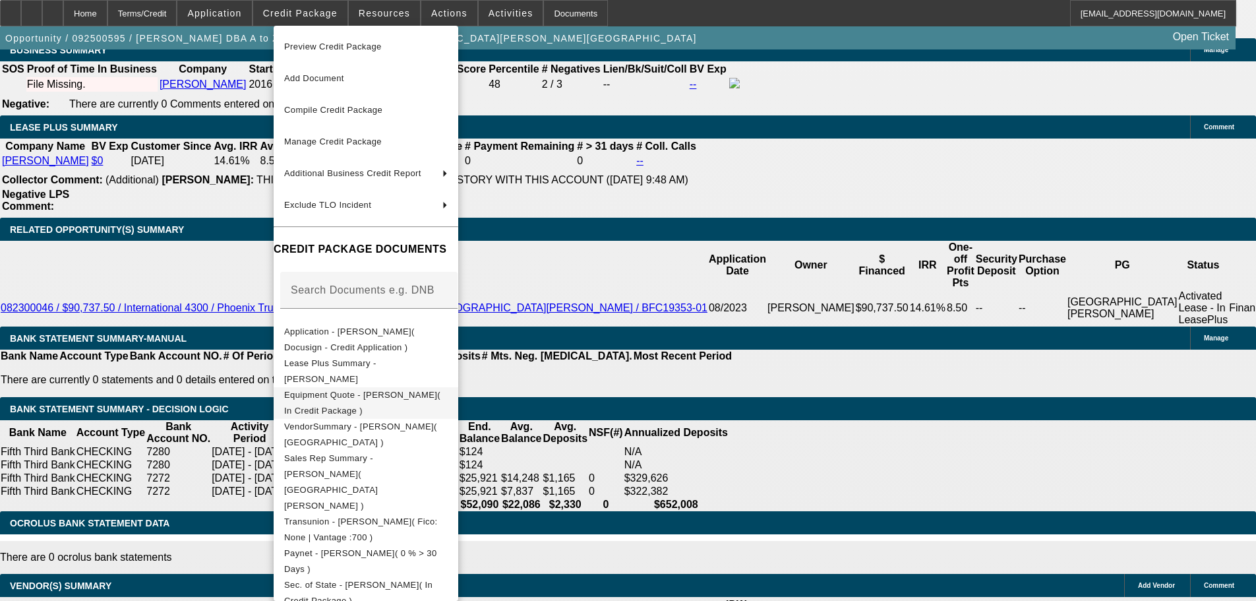
click at [448, 399] on span "Equipment Quote - Glen Henderson( In Credit Package )" at bounding box center [366, 403] width 164 height 32
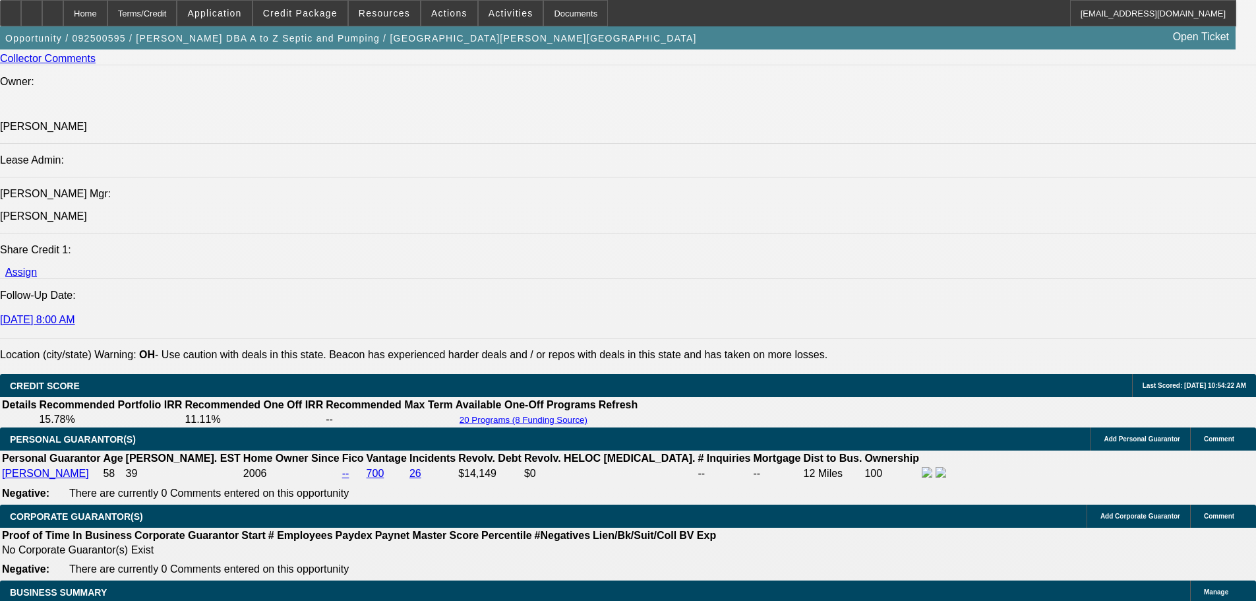
drag, startPoint x: 807, startPoint y: 140, endPoint x: 791, endPoint y: 69, distance: 72.9
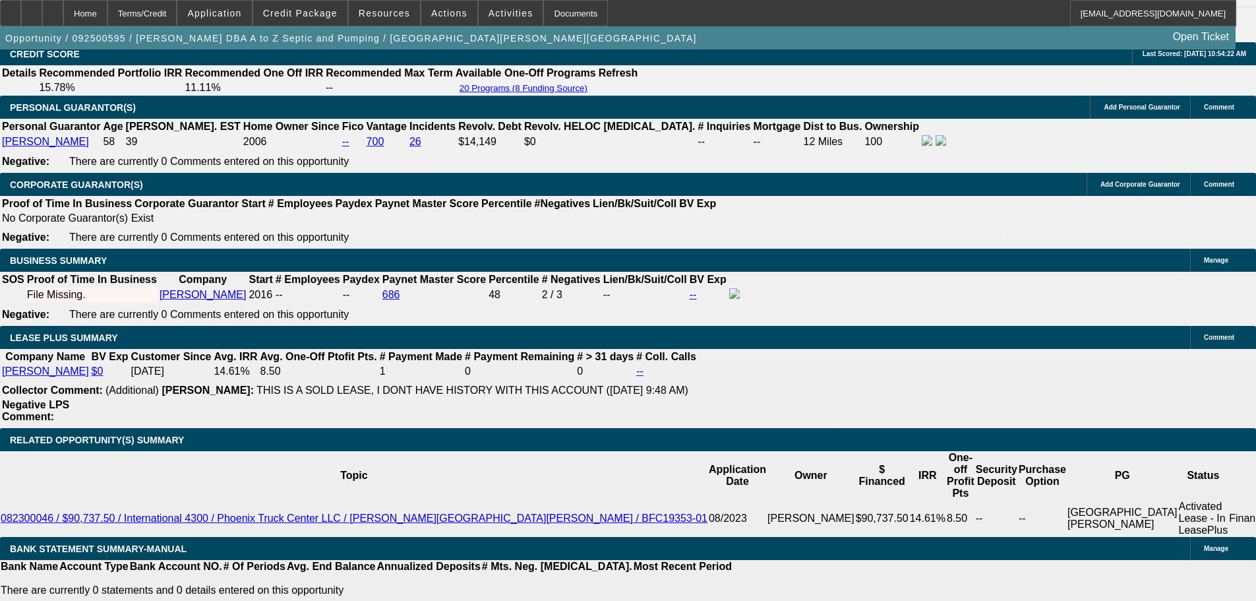
scroll to position [2124, 0]
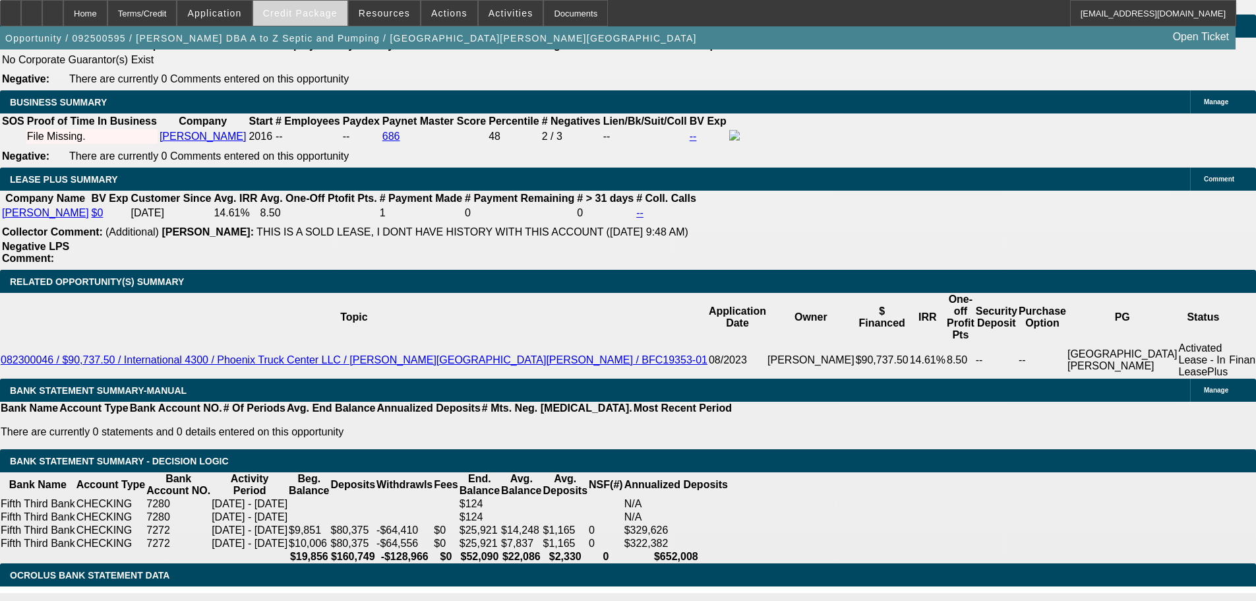
click at [327, 18] on span at bounding box center [300, 13] width 94 height 32
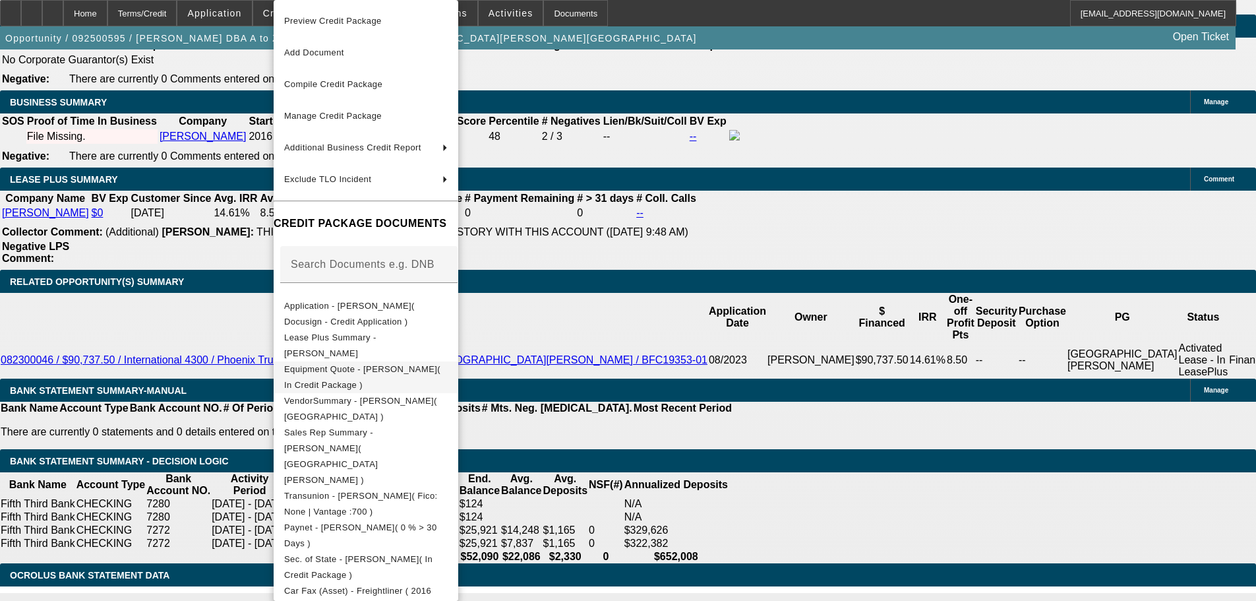
click at [448, 377] on span "Equipment Quote - Glen Henderson( In Credit Package )" at bounding box center [366, 377] width 164 height 32
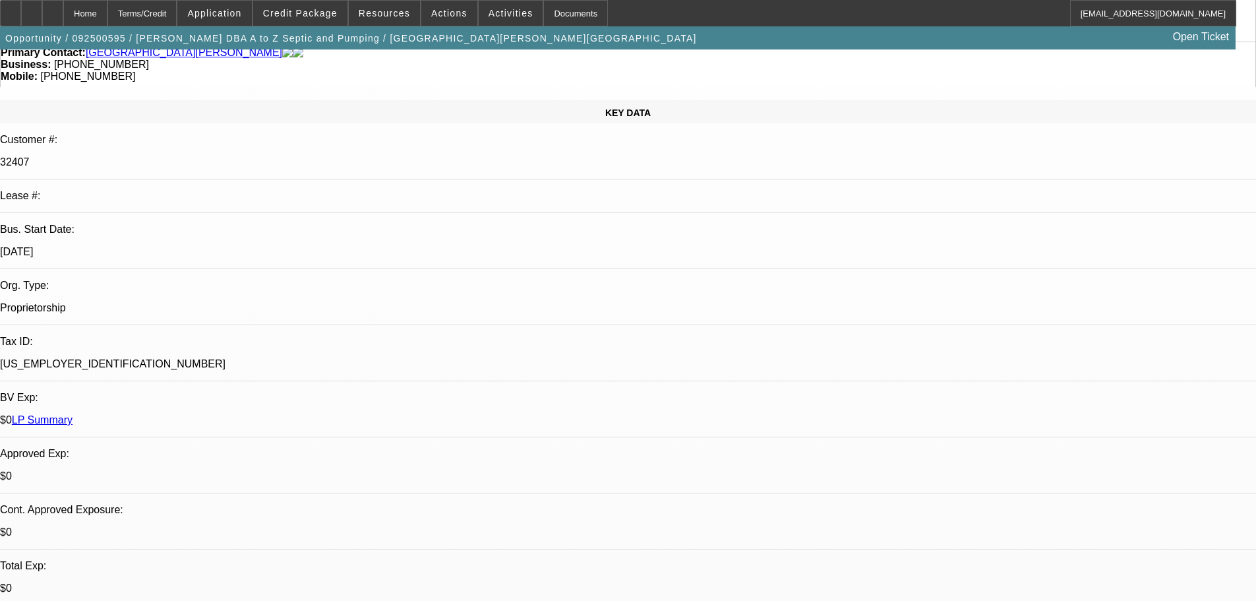
scroll to position [0, 0]
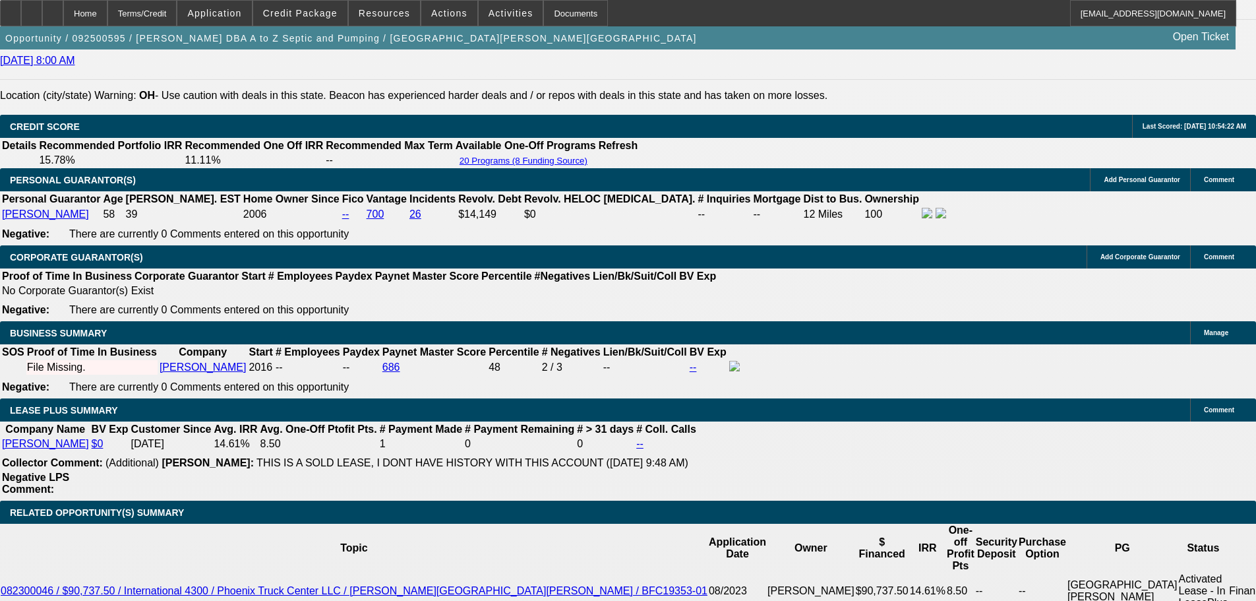
drag, startPoint x: 444, startPoint y: 289, endPoint x: 444, endPoint y: 537, distance: 248.6
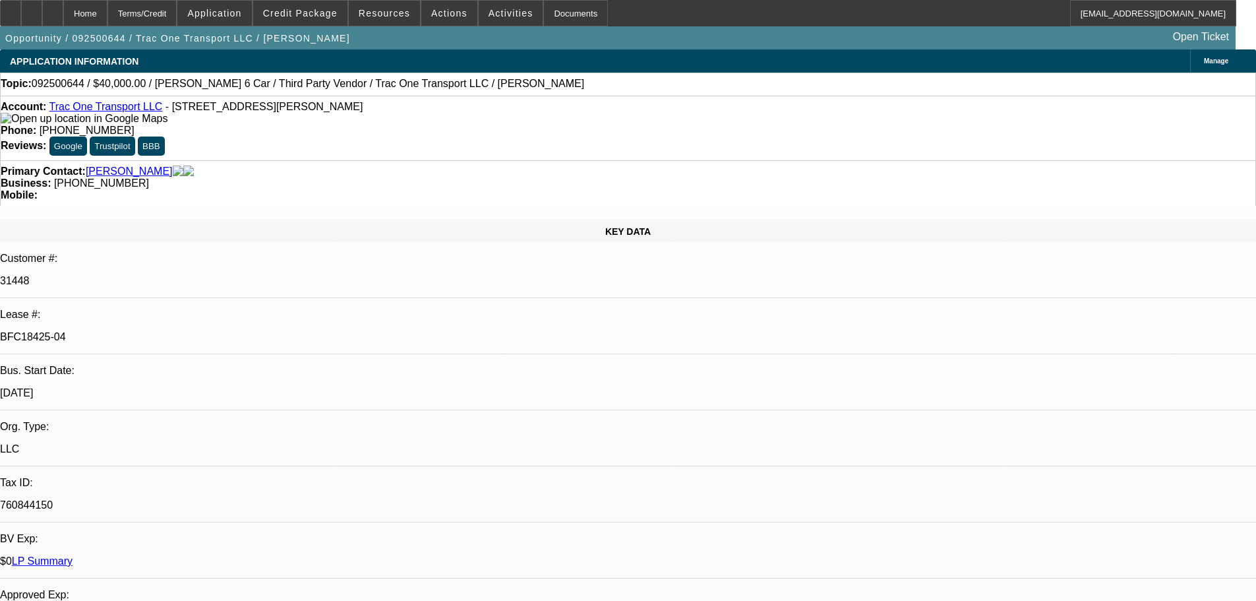
select select "0"
select select "3"
select select "0"
select select "6"
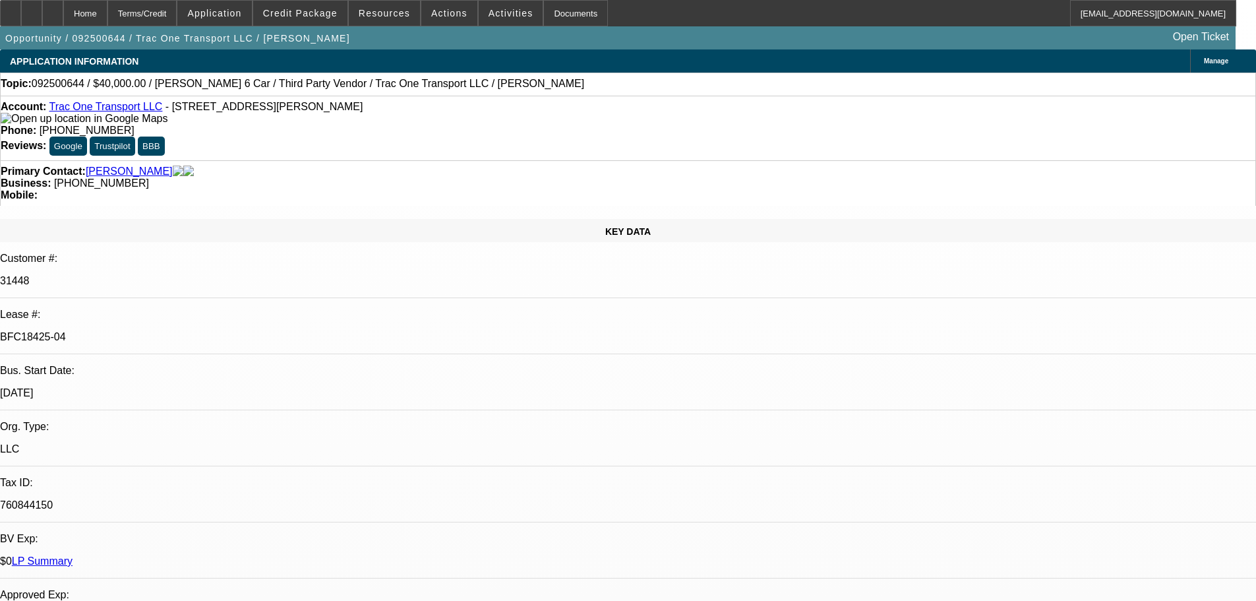
select select "0"
select select "6"
select select "0"
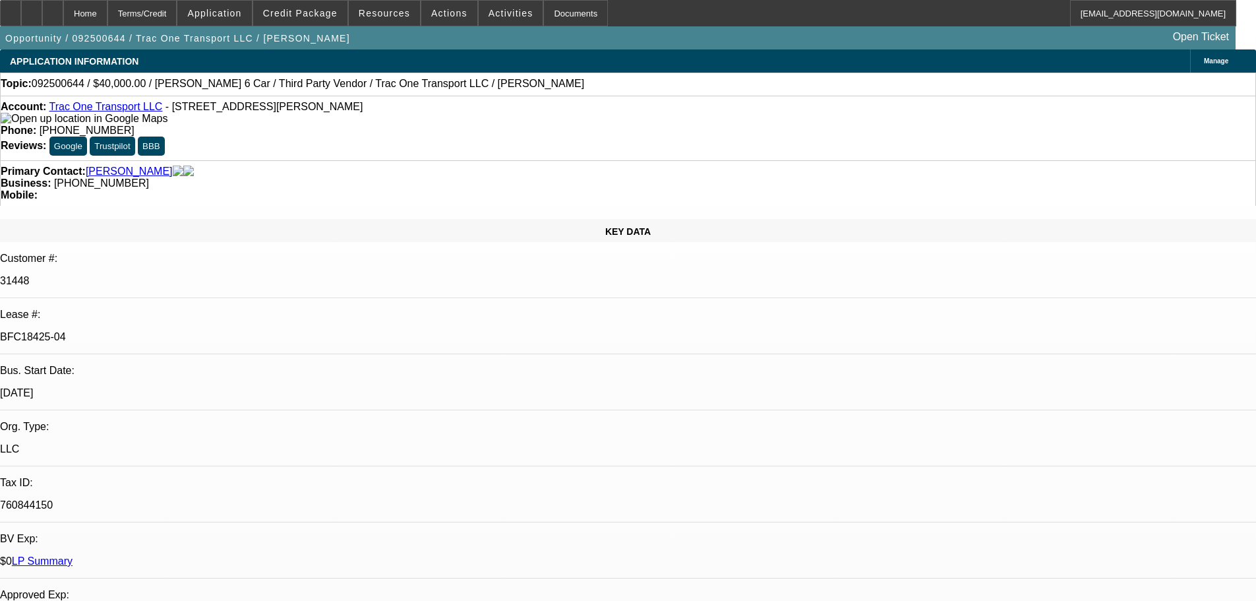
select select "0"
select select "6"
select select "0"
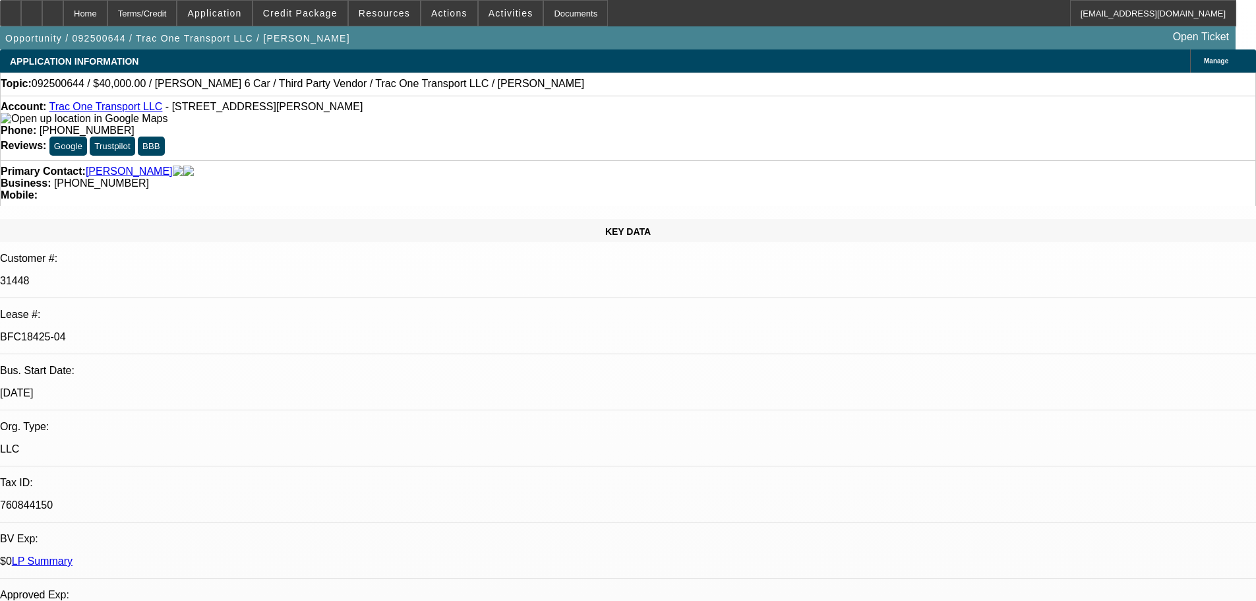
select select "0"
select select "6"
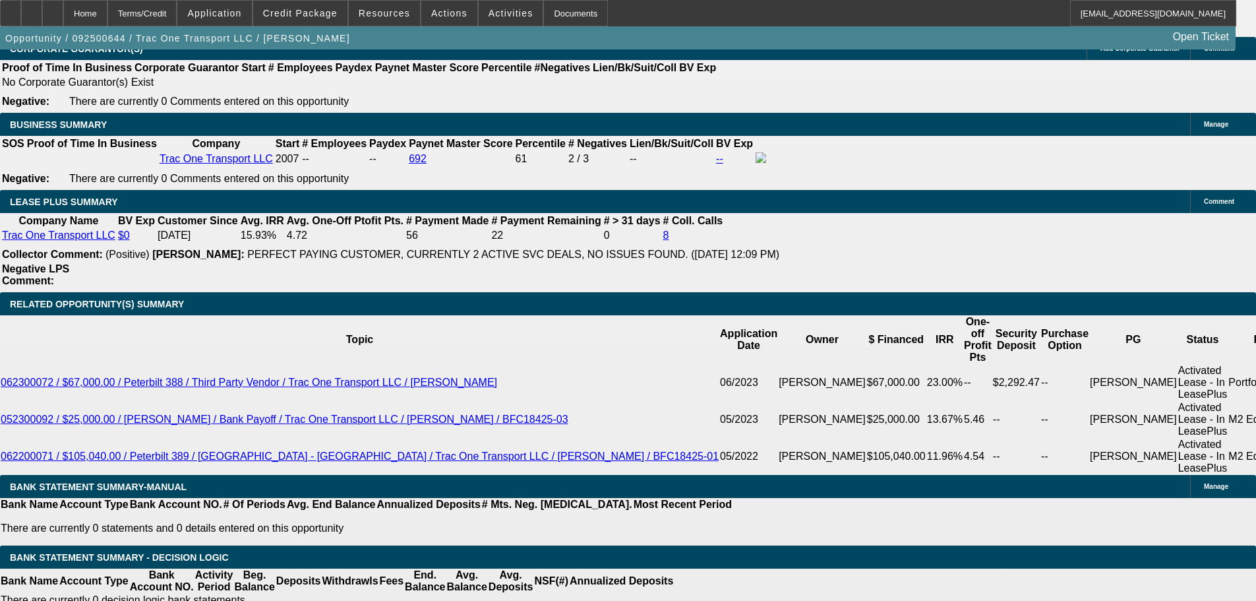
drag, startPoint x: 350, startPoint y: 340, endPoint x: 365, endPoint y: 534, distance: 194.4
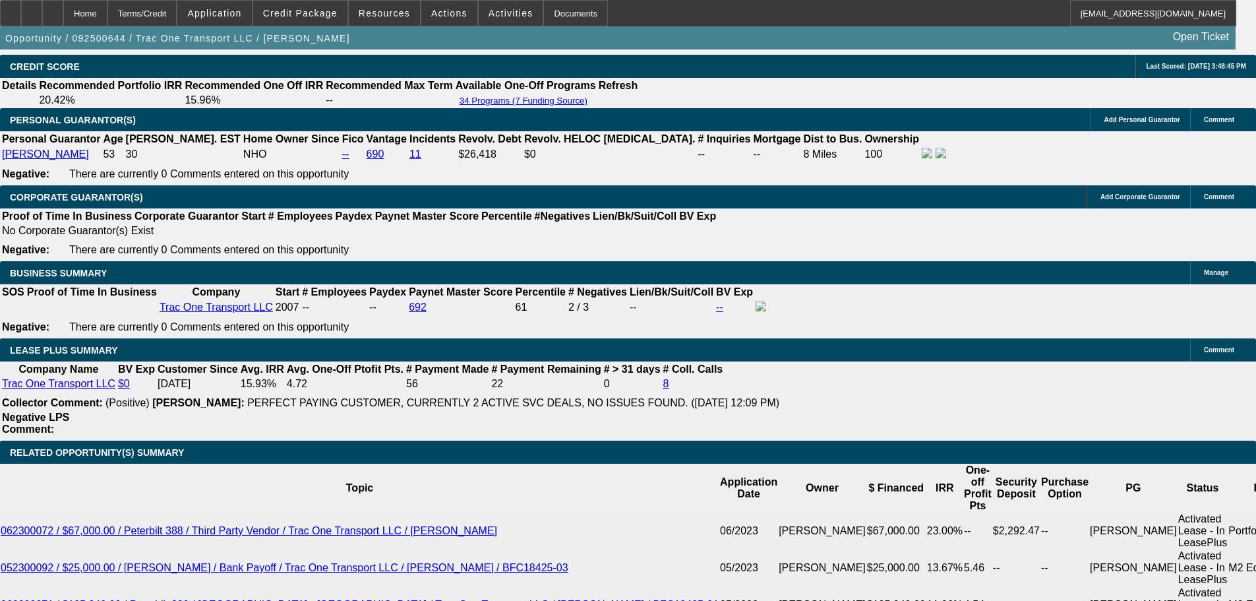
drag, startPoint x: 440, startPoint y: 454, endPoint x: 423, endPoint y: 189, distance: 264.9
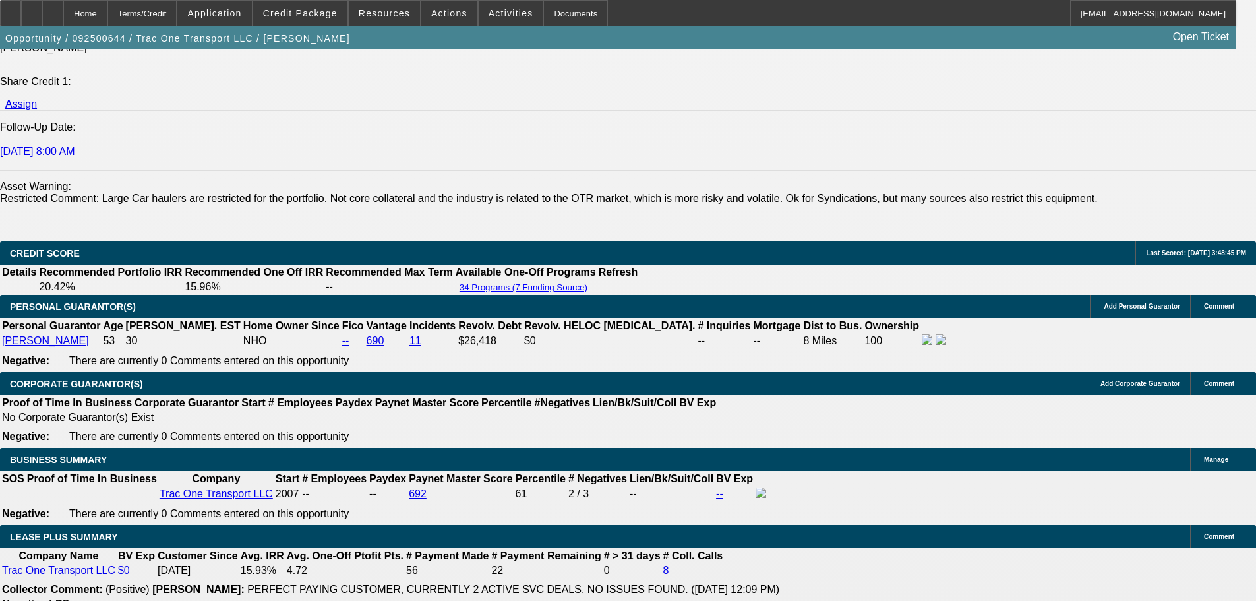
drag, startPoint x: 429, startPoint y: 425, endPoint x: 439, endPoint y: 427, distance: 10.9
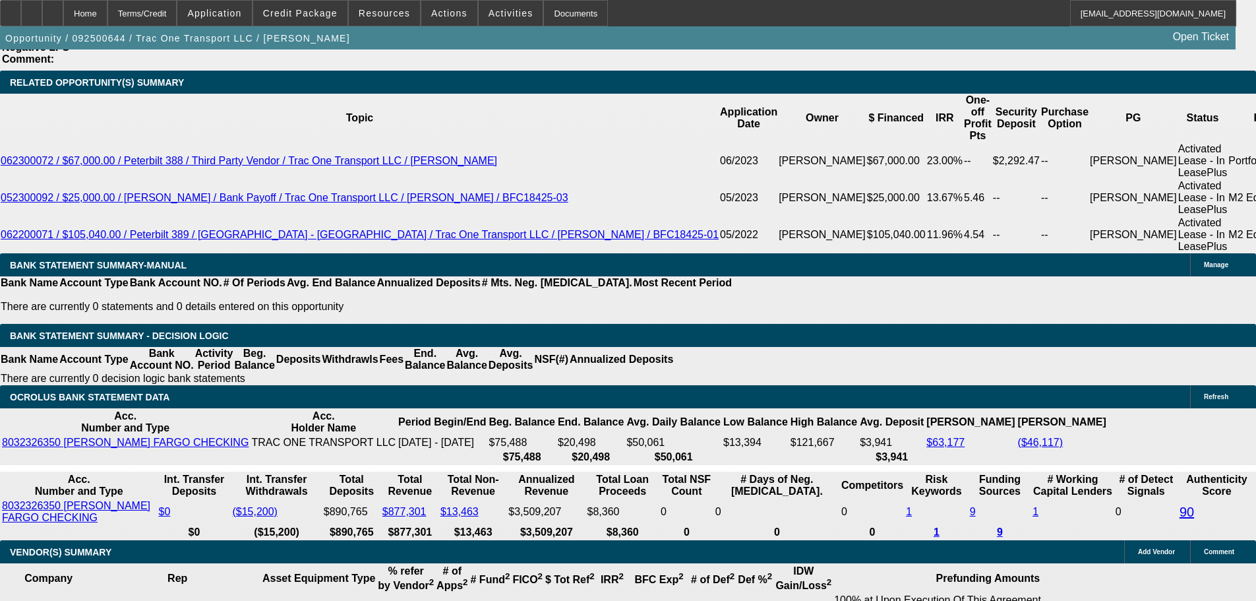
scroll to position [2423, 0]
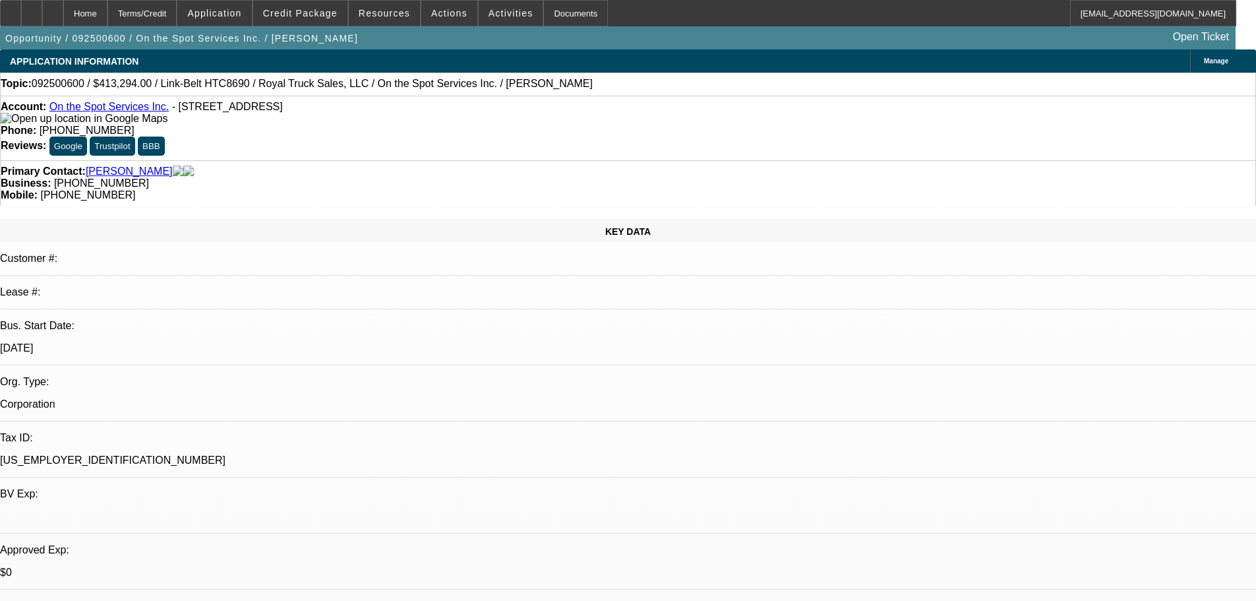
select select "0"
select select "6"
select select "0"
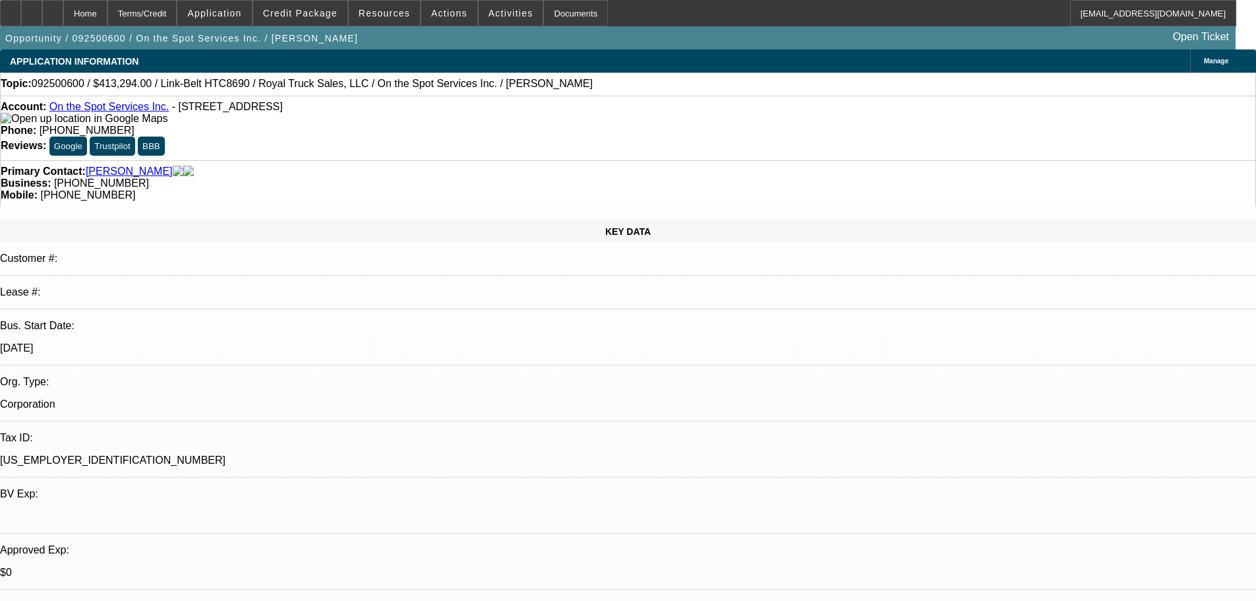
select select "0"
select select "6"
select select "0"
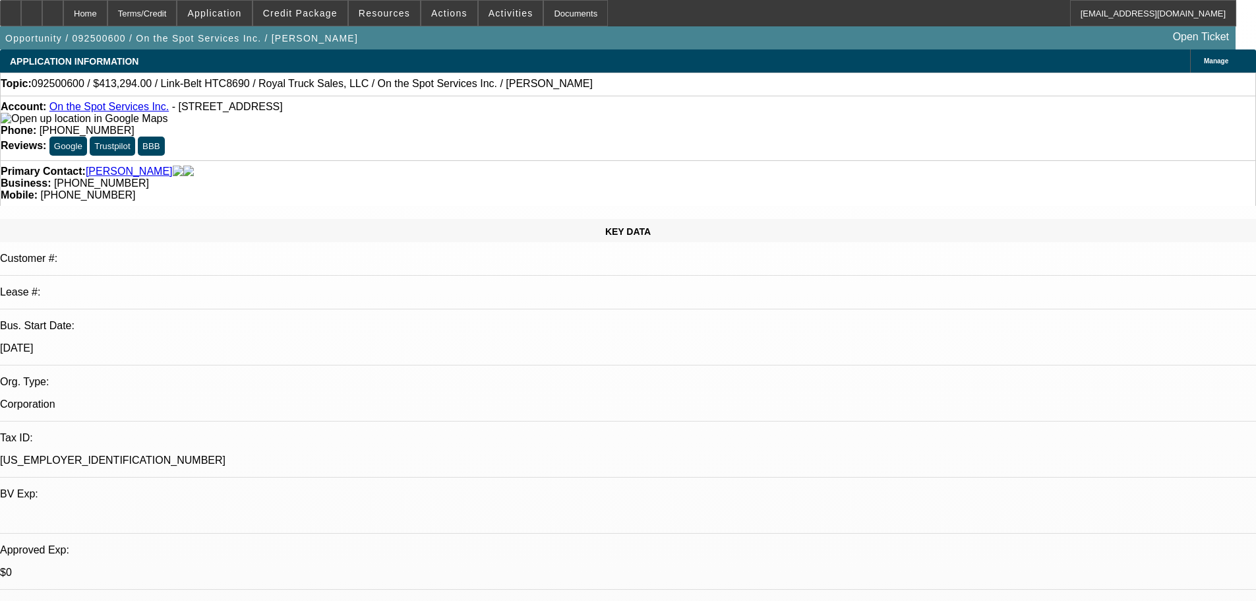
select select "0"
select select "6"
select select "0"
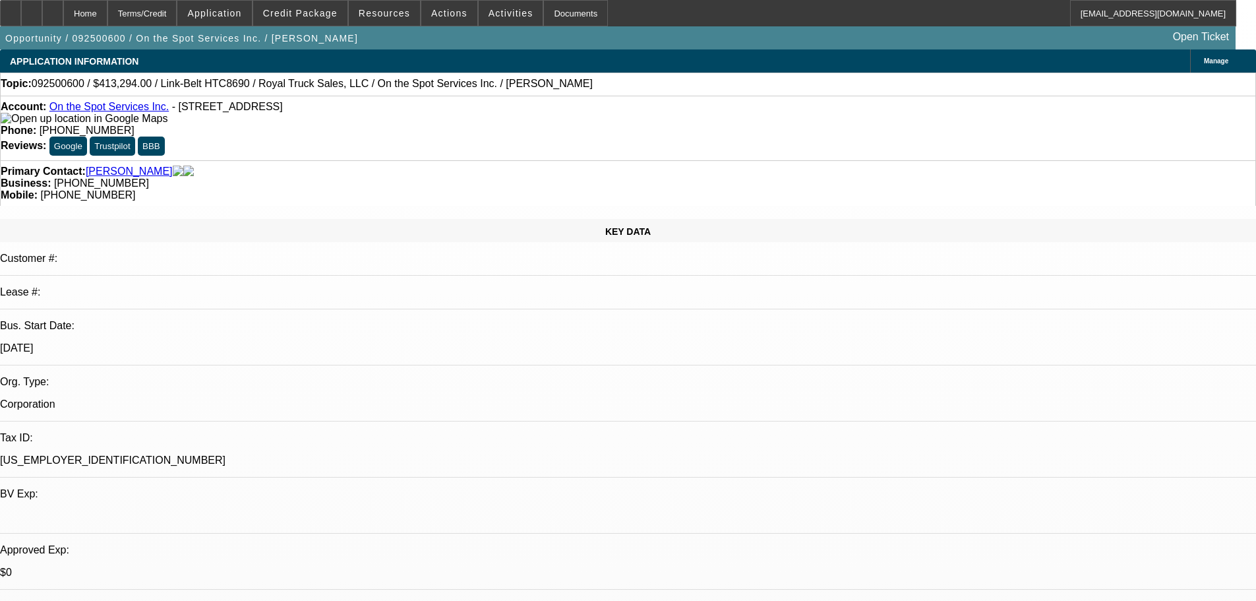
select select "6"
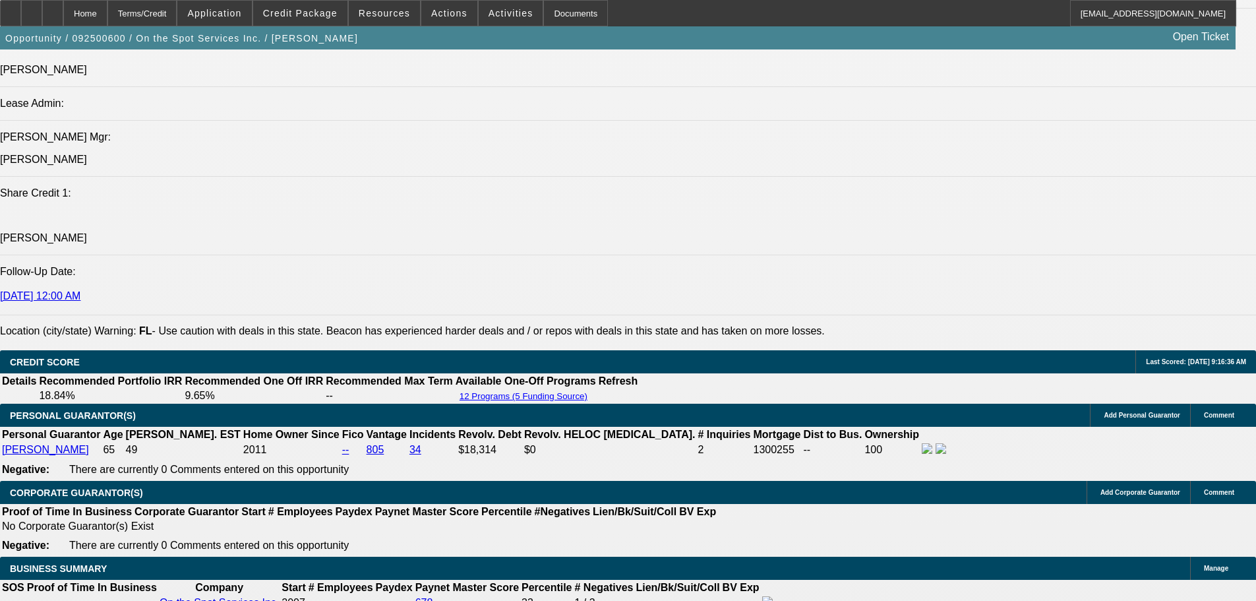
scroll to position [2310, 0]
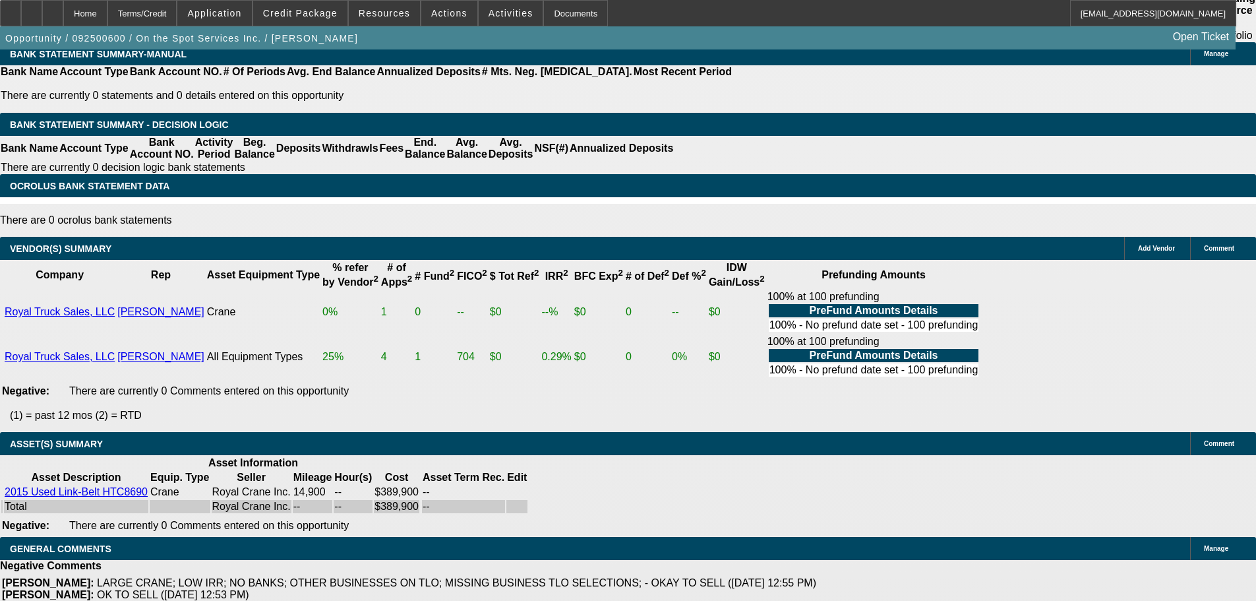
drag, startPoint x: 454, startPoint y: 193, endPoint x: 421, endPoint y: 540, distance: 349.0
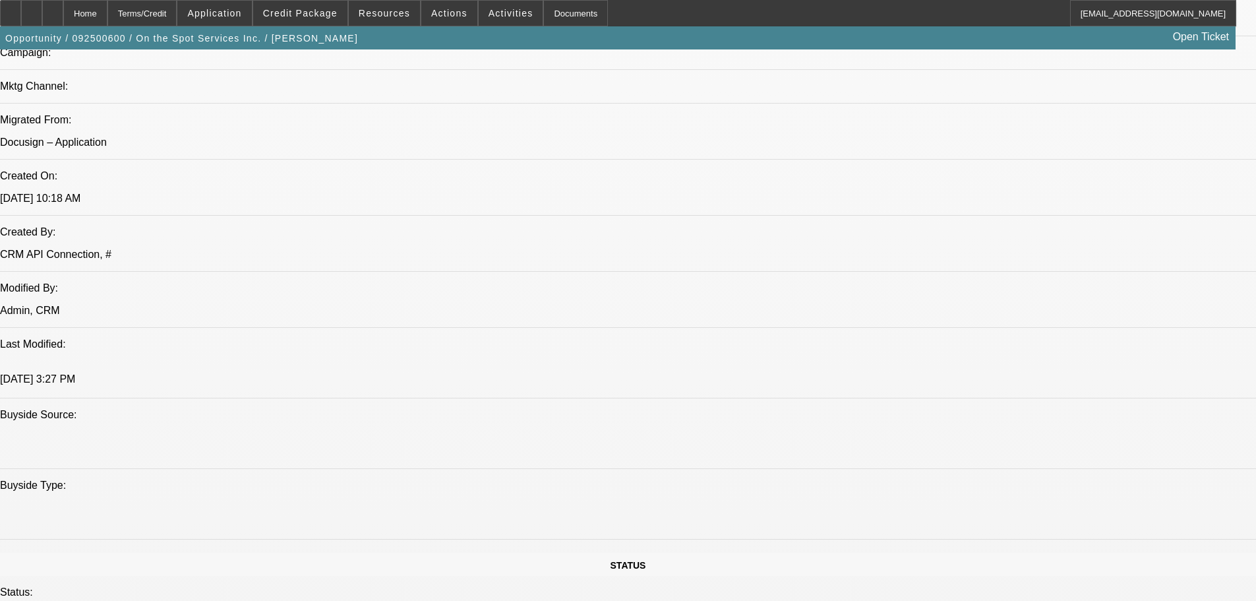
drag, startPoint x: 705, startPoint y: 283, endPoint x: 730, endPoint y: 239, distance: 50.5
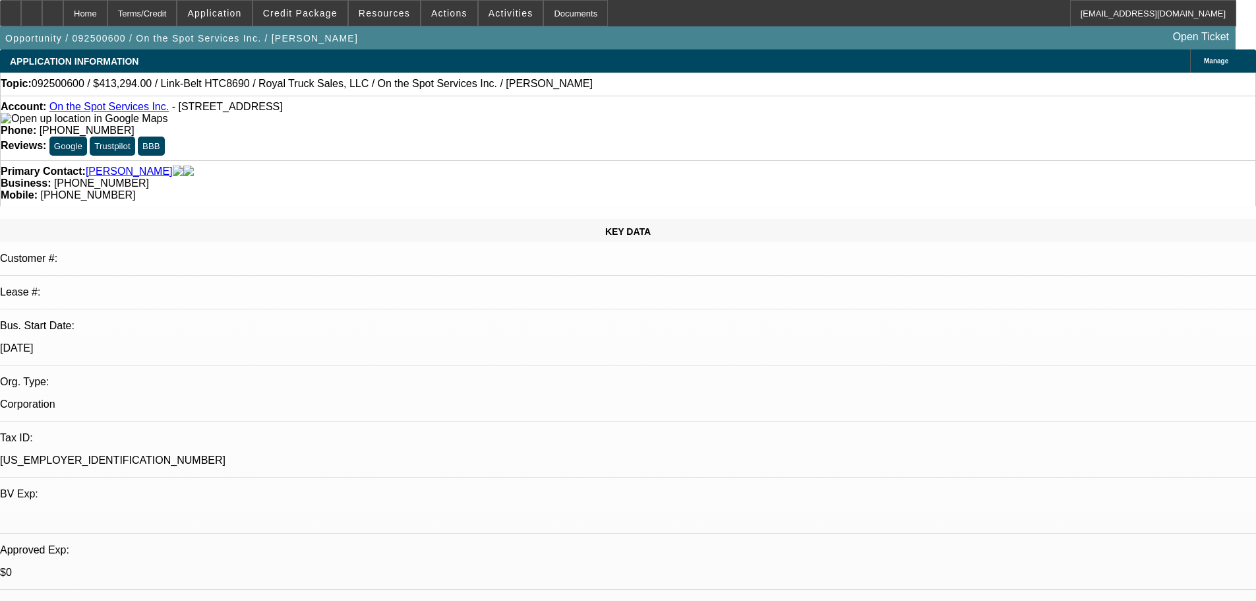
drag, startPoint x: 763, startPoint y: 443, endPoint x: 742, endPoint y: 90, distance: 354.0
